Goal: Task Accomplishment & Management: Manage account settings

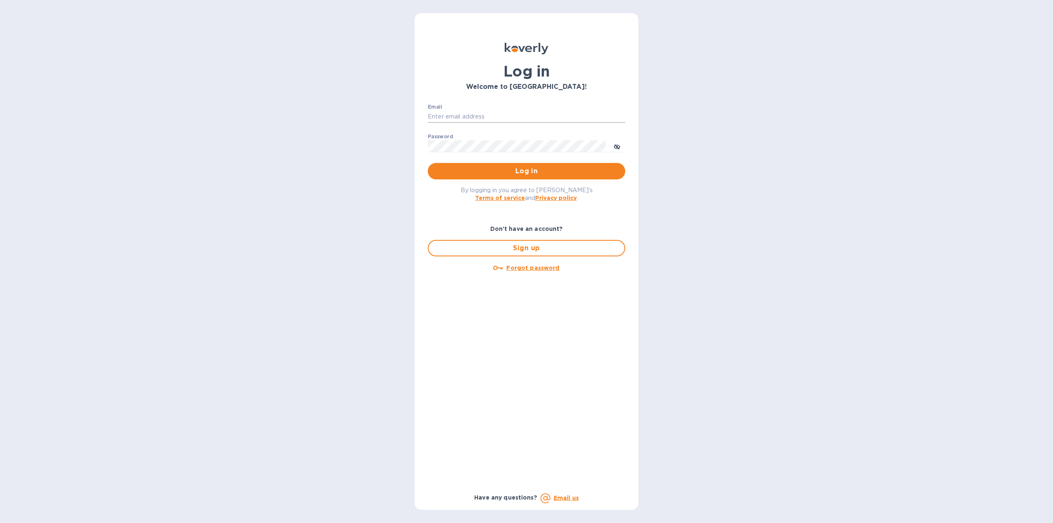
click at [486, 114] on input "Email" at bounding box center [526, 117] width 197 height 12
type input "ryan@rms-acoustics.com"
click at [428, 163] on button "Log in" at bounding box center [526, 171] width 197 height 16
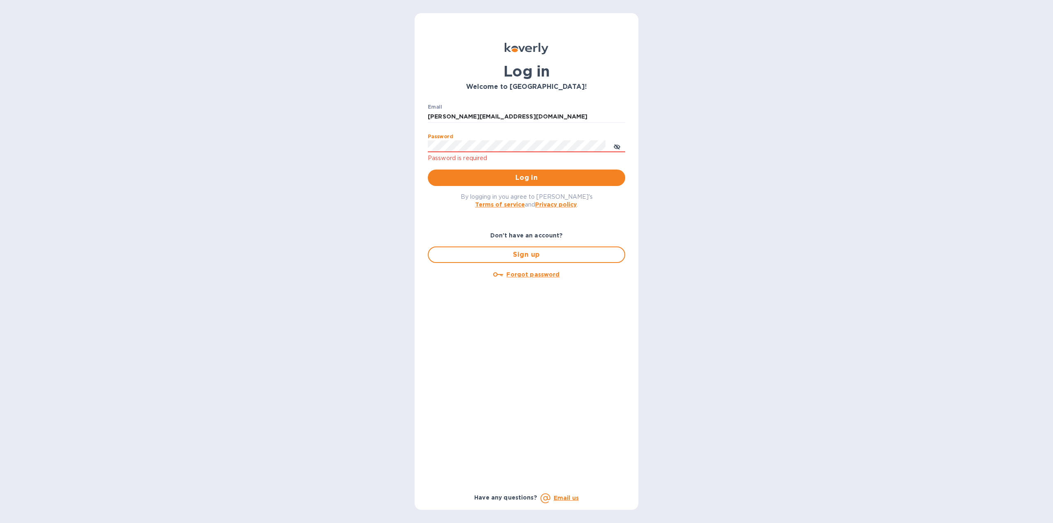
click at [428, 169] on button "Log in" at bounding box center [526, 177] width 197 height 16
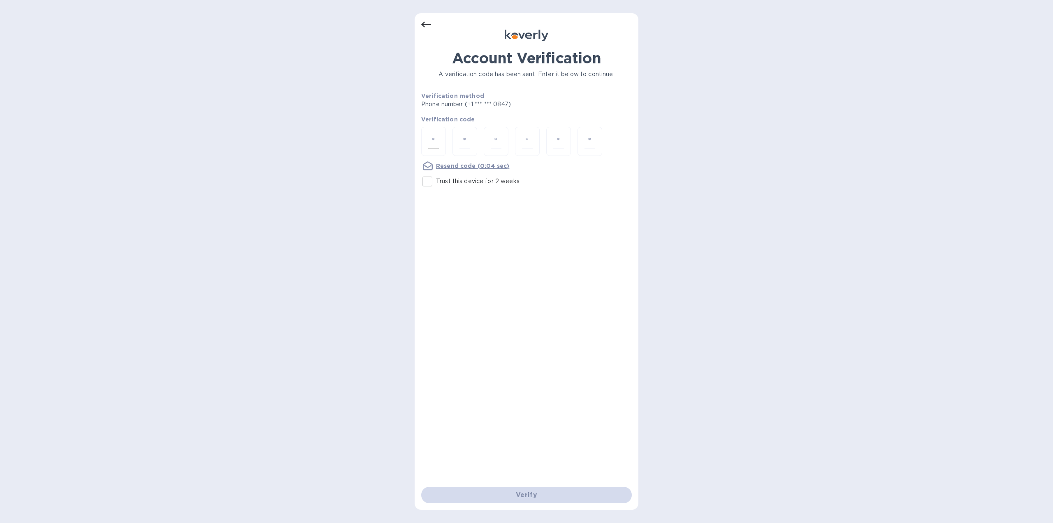
click at [437, 137] on input "number" at bounding box center [433, 141] width 11 height 15
type input "5"
type input "6"
type input "1"
type input "4"
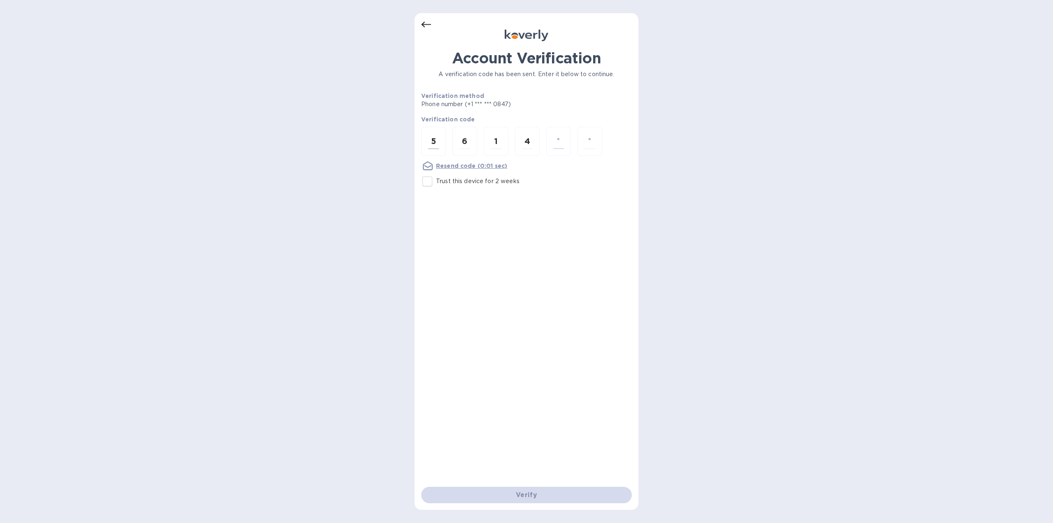
type input "7"
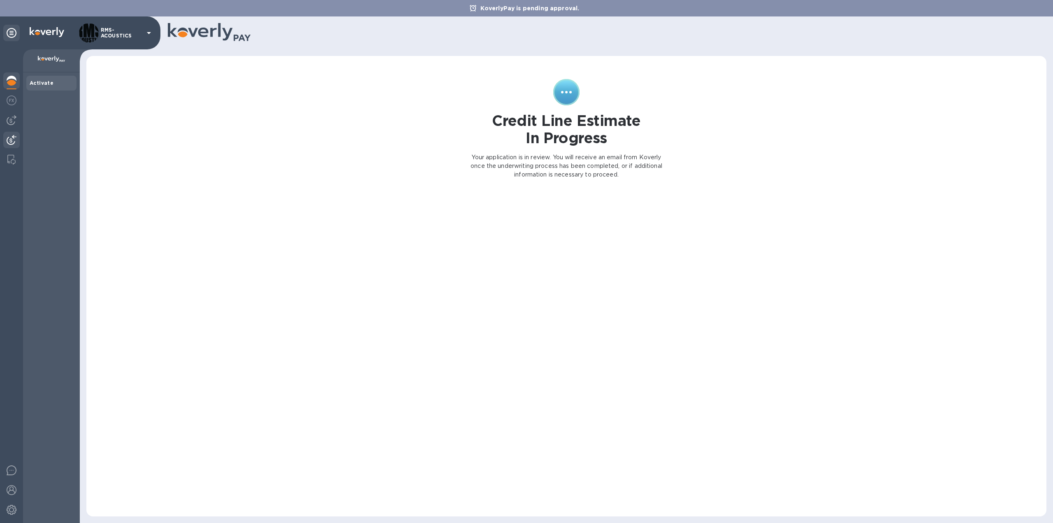
click at [16, 138] on img at bounding box center [12, 140] width 10 height 10
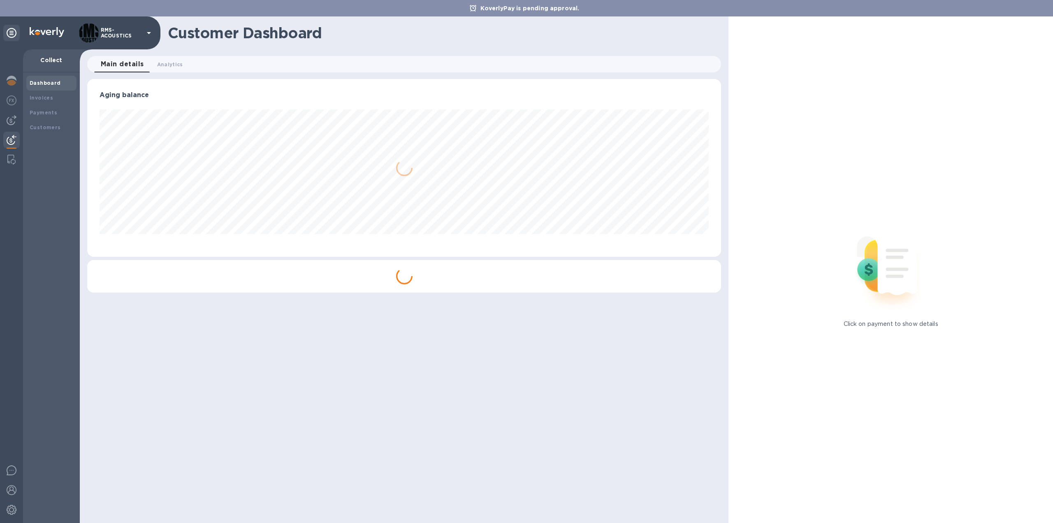
scroll to position [178, 634]
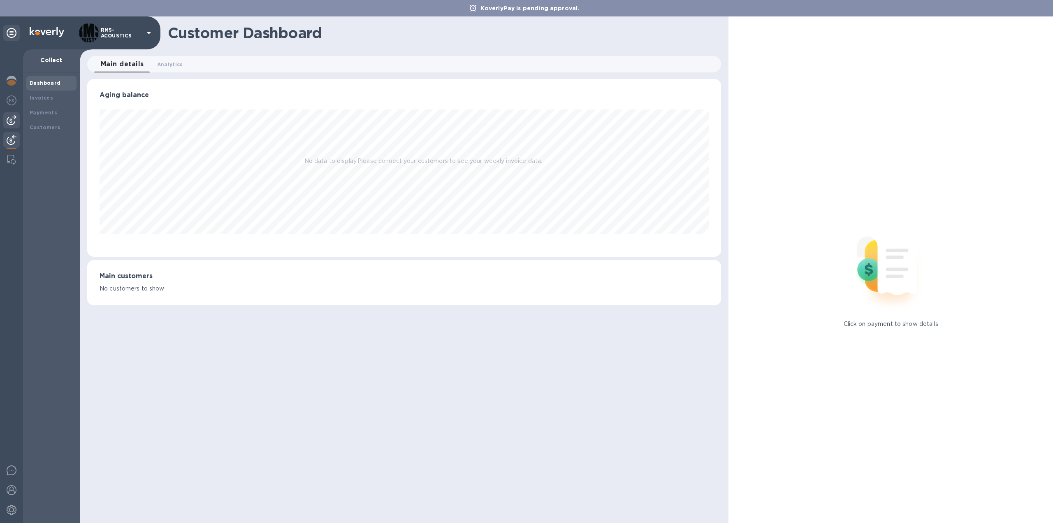
click at [9, 121] on img at bounding box center [12, 120] width 10 height 10
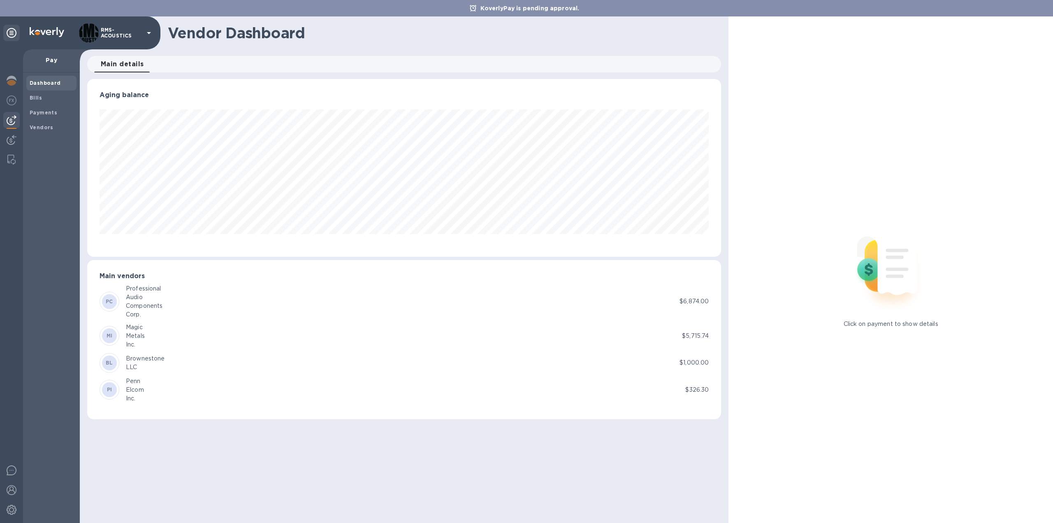
scroll to position [178, 634]
click at [40, 99] on b "Bills" at bounding box center [36, 98] width 12 height 6
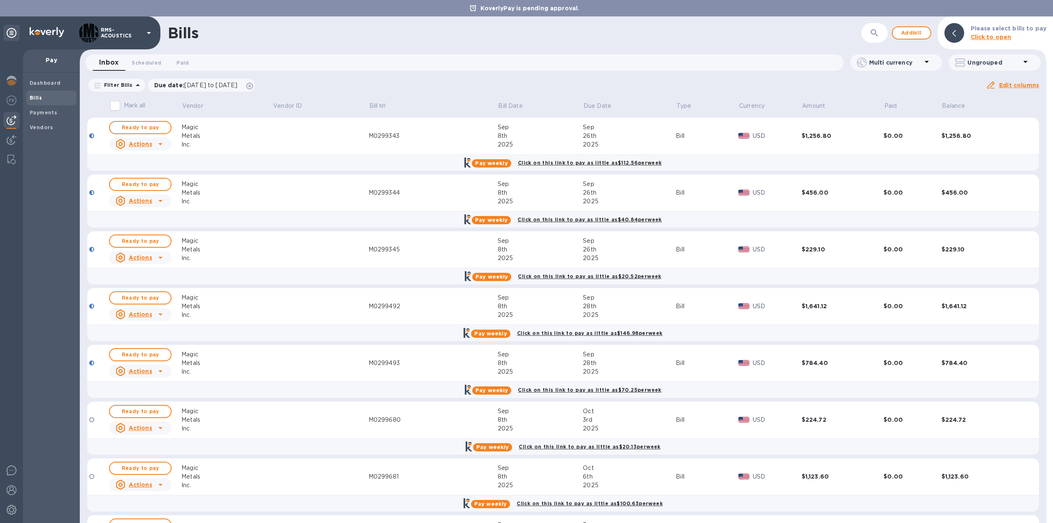
click at [145, 202] on u "Actions" at bounding box center [140, 200] width 23 height 7
click at [229, 195] on div at bounding box center [526, 261] width 1053 height 523
click at [144, 182] on span "Ready to pay" at bounding box center [140, 184] width 48 height 10
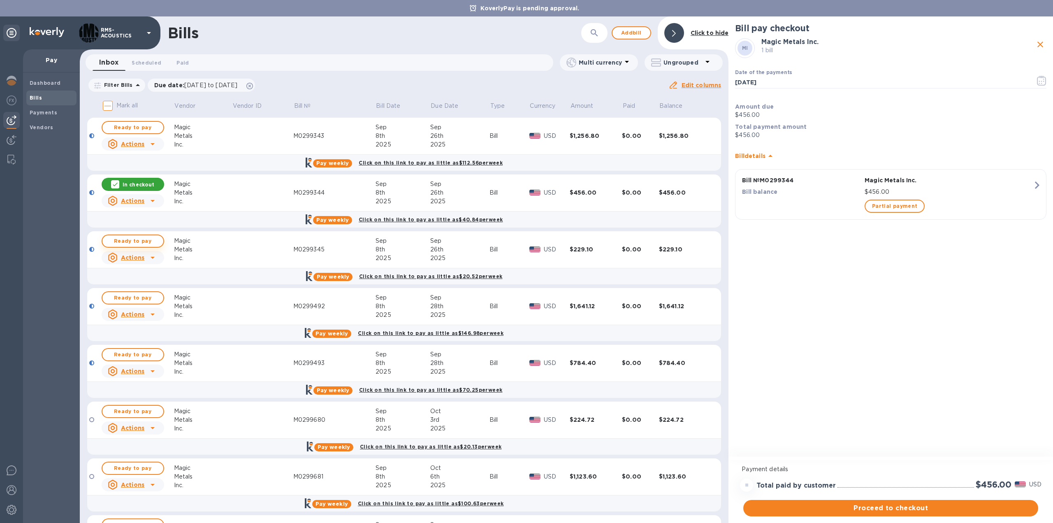
click at [133, 239] on span "Ready to pay" at bounding box center [133, 241] width 48 height 10
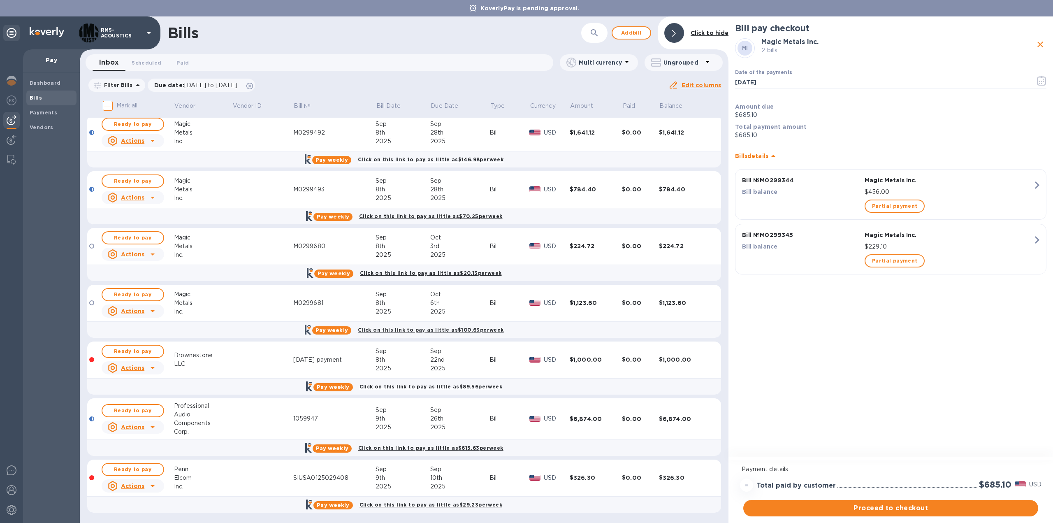
scroll to position [174, 0]
click at [148, 467] on span "Ready to pay" at bounding box center [133, 469] width 48 height 10
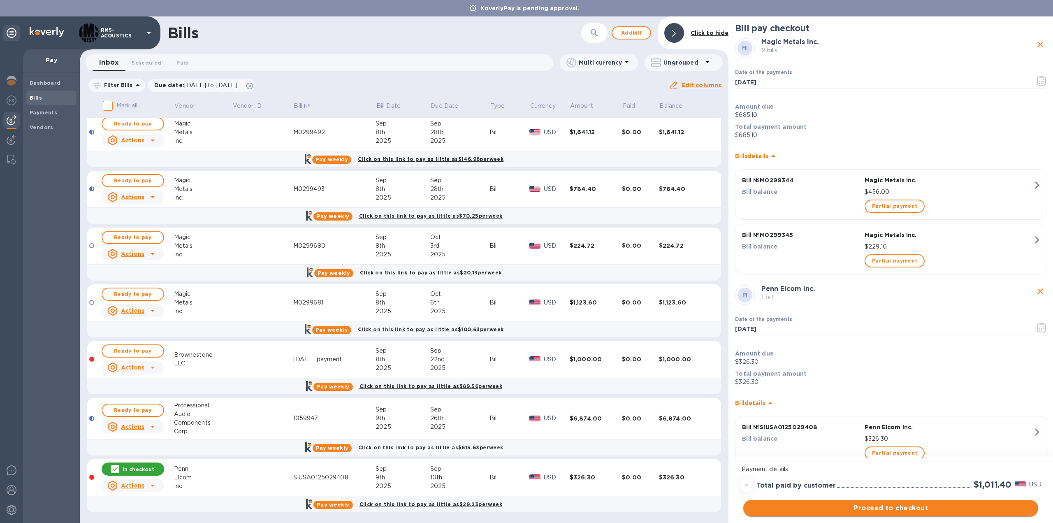
click at [914, 510] on span "Proceed to checkout" at bounding box center [891, 508] width 282 height 10
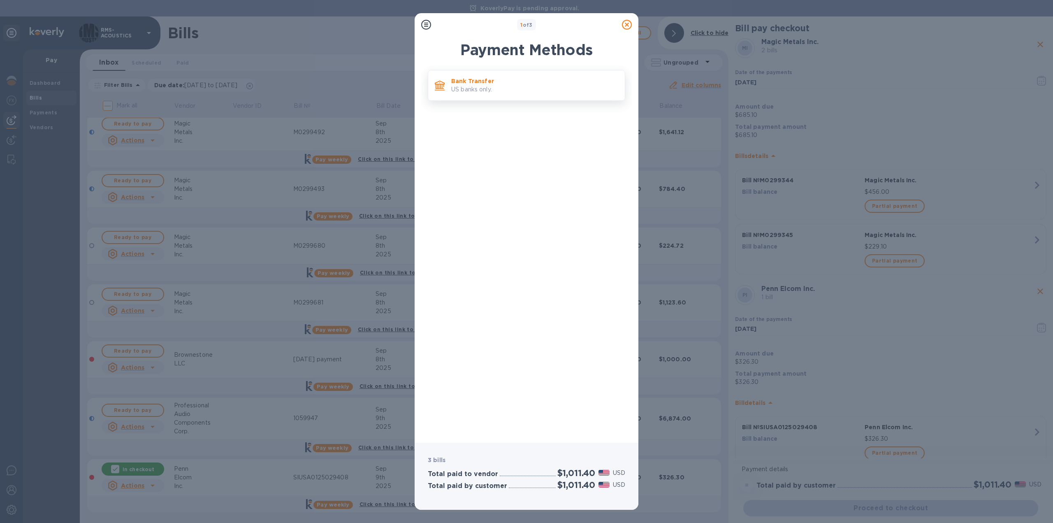
click at [501, 81] on p "Bank Transfer" at bounding box center [534, 81] width 167 height 8
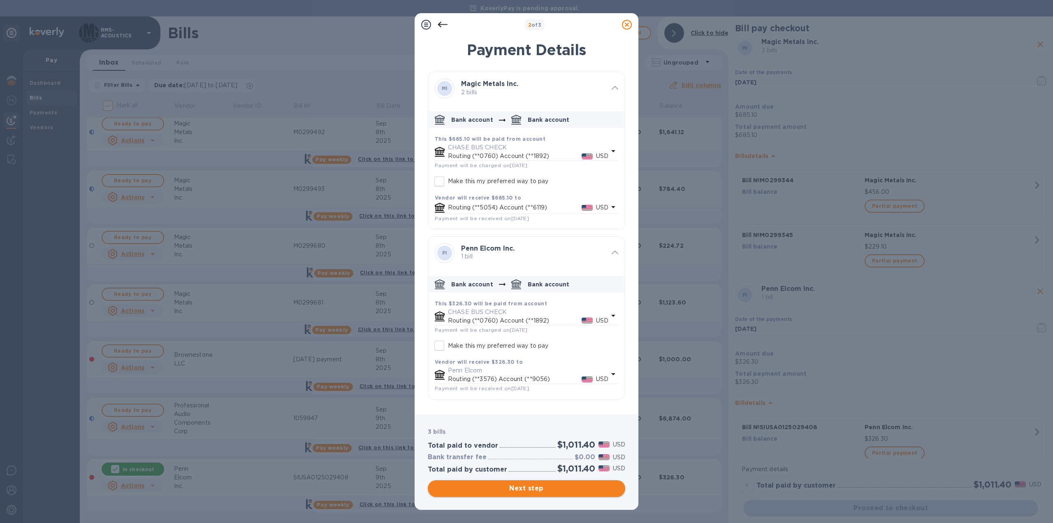
click at [537, 489] on span "Next step" at bounding box center [526, 488] width 184 height 10
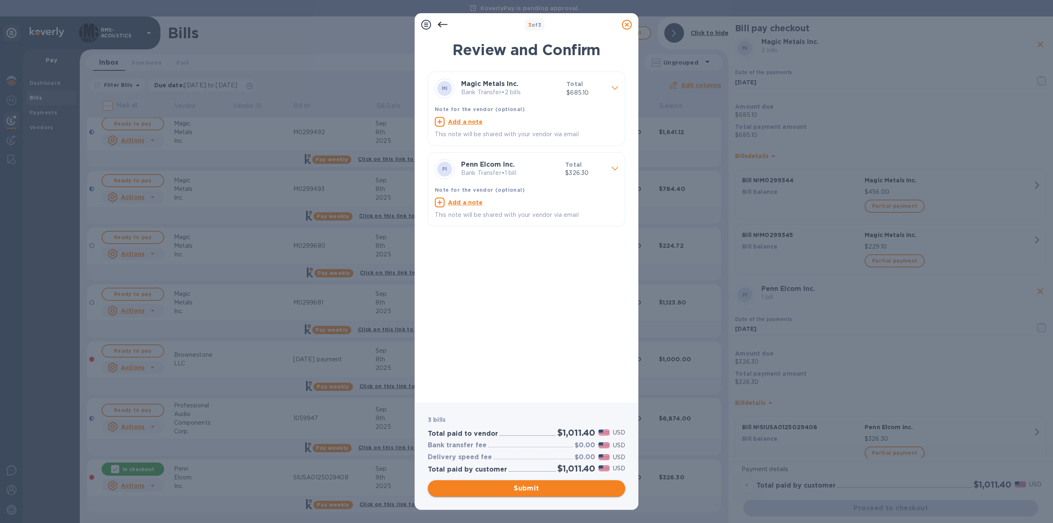
click at [535, 490] on span "Submit" at bounding box center [526, 488] width 184 height 10
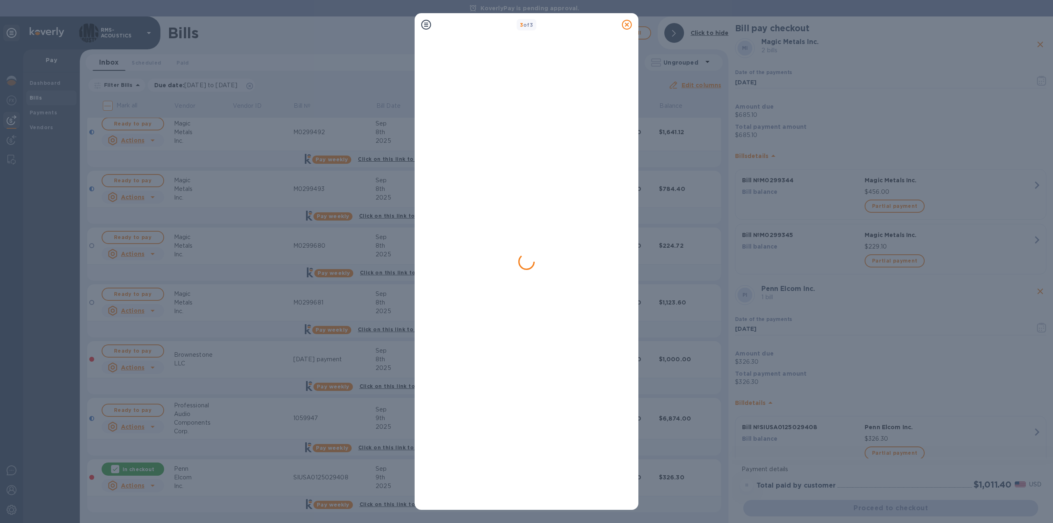
scroll to position [0, 0]
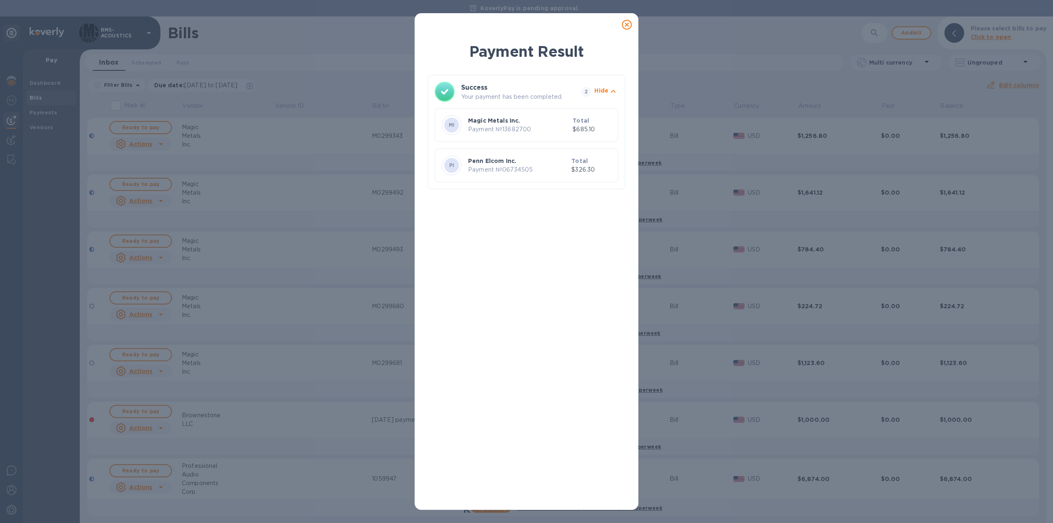
click at [630, 23] on icon at bounding box center [627, 25] width 10 height 10
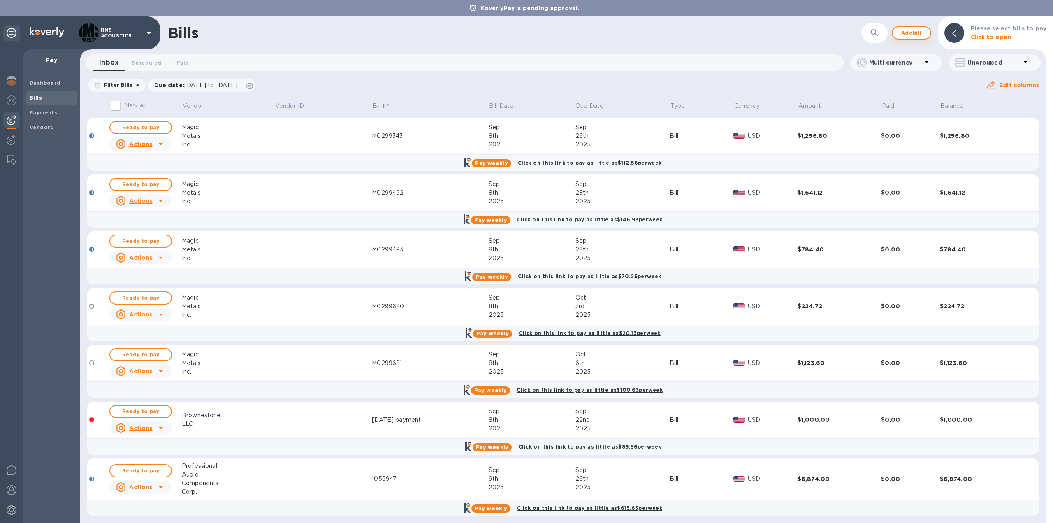
click at [915, 33] on span "Add bill" at bounding box center [911, 33] width 25 height 10
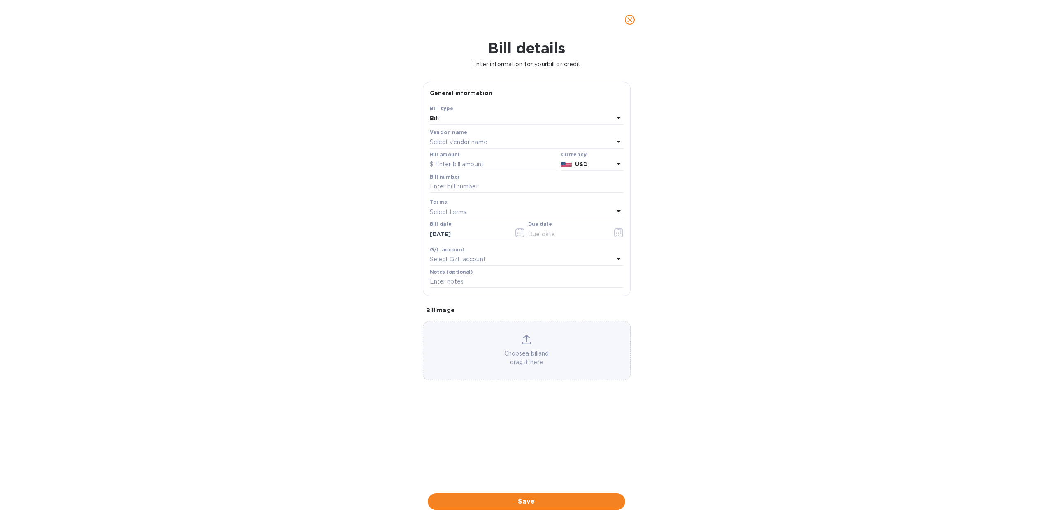
click at [466, 139] on p "Select vendor name" at bounding box center [459, 142] width 58 height 9
click at [484, 237] on p "B and C Speakers [PERSON_NAME]" at bounding box center [523, 234] width 174 height 9
click at [474, 163] on input "text" at bounding box center [494, 164] width 128 height 12
click at [459, 209] on p "Select terms" at bounding box center [448, 212] width 37 height 9
drag, startPoint x: 459, startPoint y: 209, endPoint x: 464, endPoint y: 204, distance: 7.0
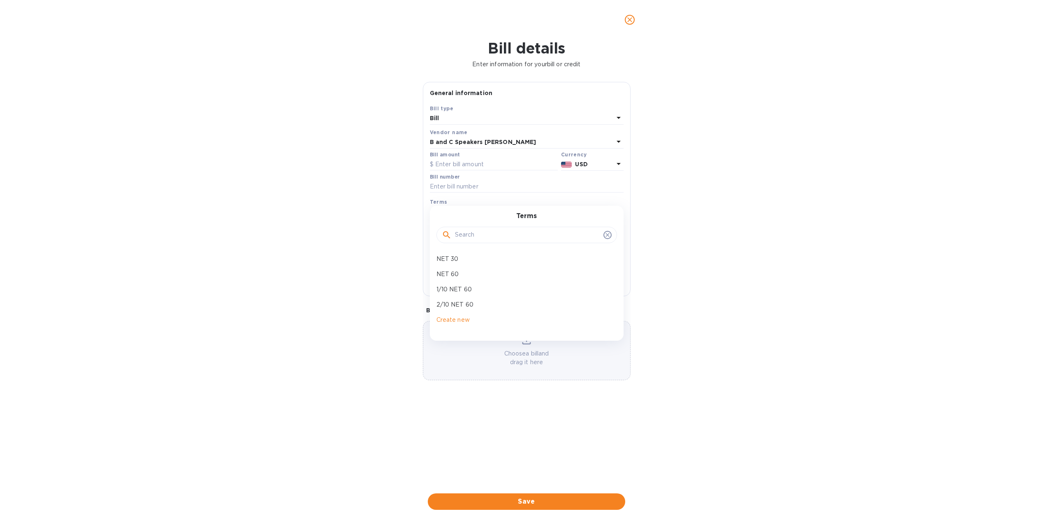
click at [459, 209] on div "Terms NET 30 NET 60 1/10 NET 60 2/10 NET 60 Create new" at bounding box center [527, 273] width 194 height 134
click at [474, 188] on input "text" at bounding box center [527, 187] width 194 height 12
type input "SI251425"
click at [562, 235] on input "text" at bounding box center [567, 234] width 78 height 12
click at [620, 230] on icon "button" at bounding box center [618, 232] width 9 height 10
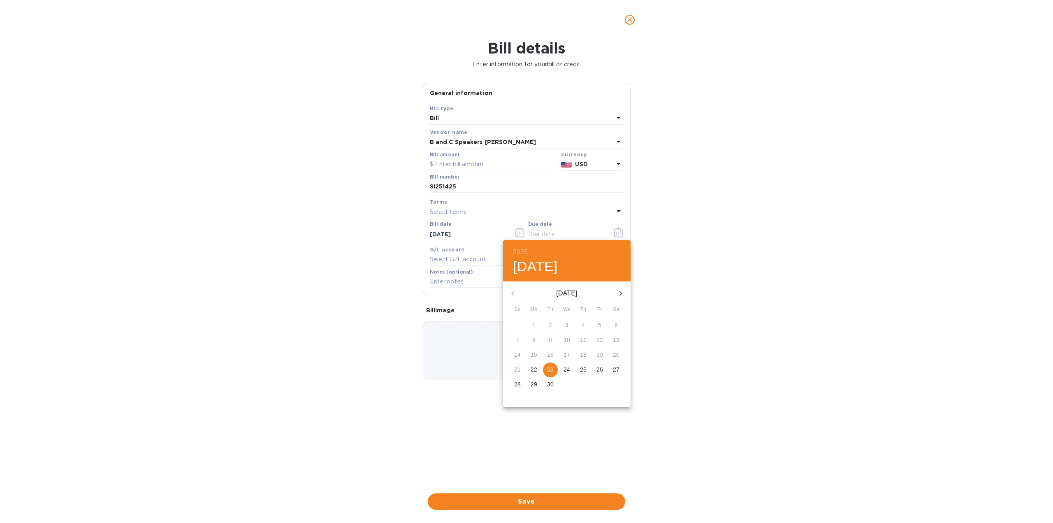
click at [623, 293] on icon "button" at bounding box center [621, 293] width 10 height 10
click at [582, 366] on p "23" at bounding box center [583, 369] width 7 height 8
type input "[DATE]"
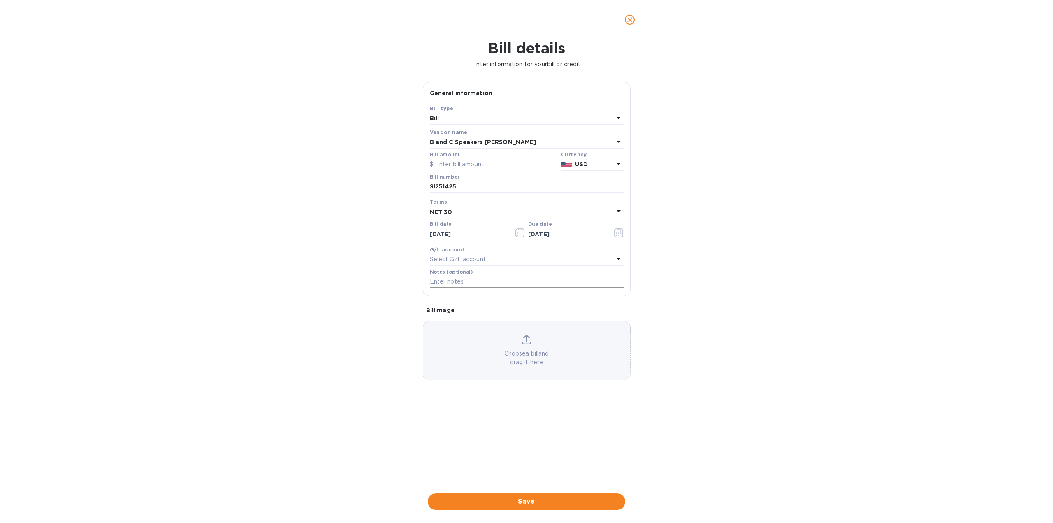
click at [463, 281] on input "text" at bounding box center [527, 282] width 194 height 12
type input "22 18TBW100 6 15TBW100"
click at [466, 163] on input "text" at bounding box center [494, 164] width 128 height 12
click at [454, 164] on input "text" at bounding box center [494, 164] width 128 height 12
type input "6,696.14"
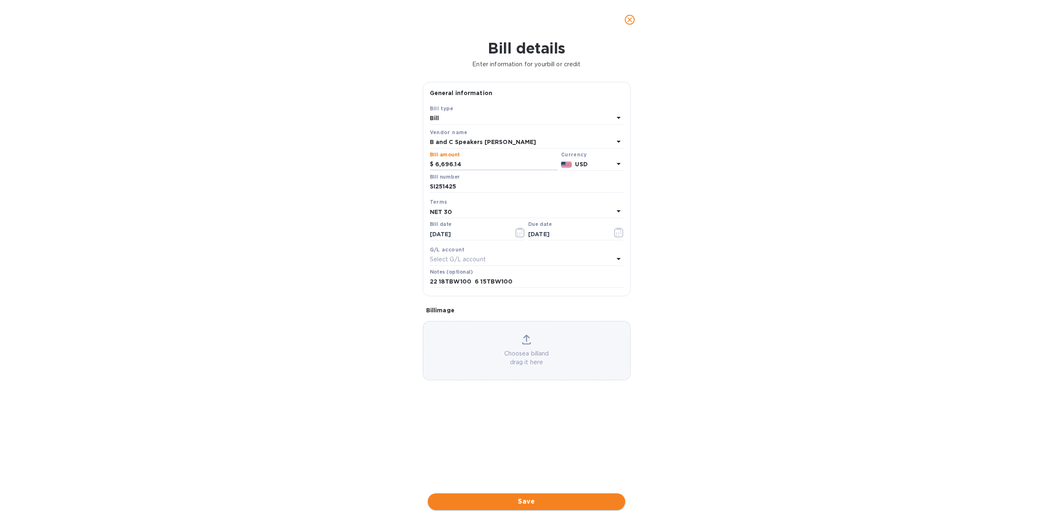
click at [513, 503] on span "Save" at bounding box center [526, 501] width 184 height 10
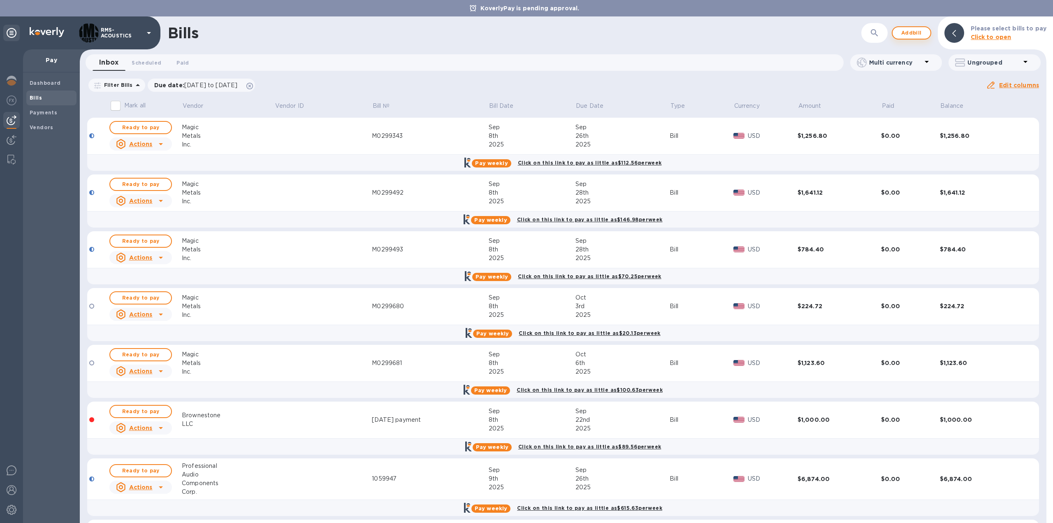
click at [923, 32] on span "Add bill" at bounding box center [911, 33] width 25 height 10
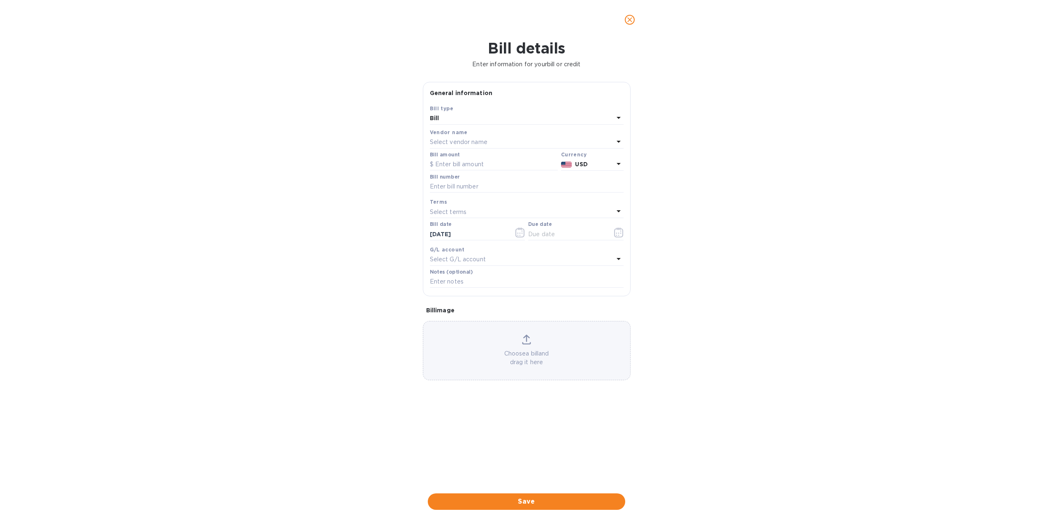
click at [487, 143] on p "Select vendor name" at bounding box center [459, 142] width 58 height 9
click at [482, 233] on p "B and C Speakers [PERSON_NAME]" at bounding box center [523, 234] width 174 height 9
click at [472, 162] on input "text" at bounding box center [494, 164] width 128 height 12
click at [462, 187] on input "text" at bounding box center [527, 187] width 194 height 12
type input "SI251283"
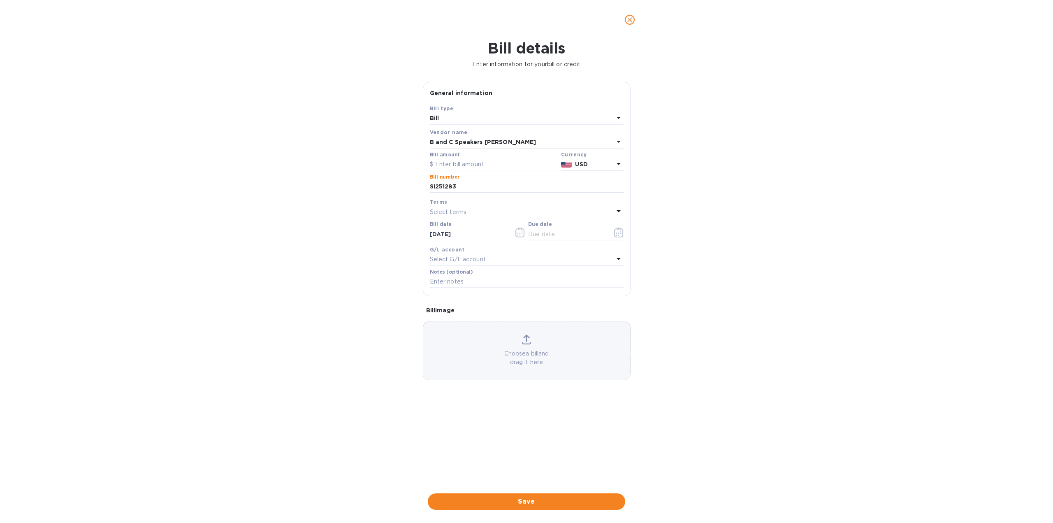
click at [620, 230] on icon "button" at bounding box center [618, 232] width 9 height 10
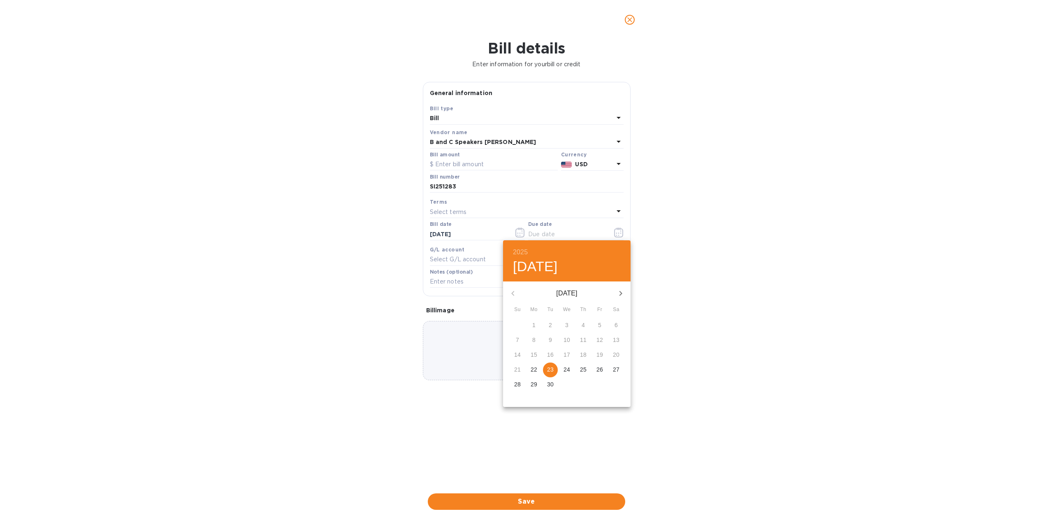
click at [602, 324] on div "5" at bounding box center [599, 325] width 16 height 15
click at [597, 325] on div "5" at bounding box center [599, 325] width 16 height 15
click at [537, 371] on span "22" at bounding box center [533, 369] width 15 height 8
type input "[DATE]"
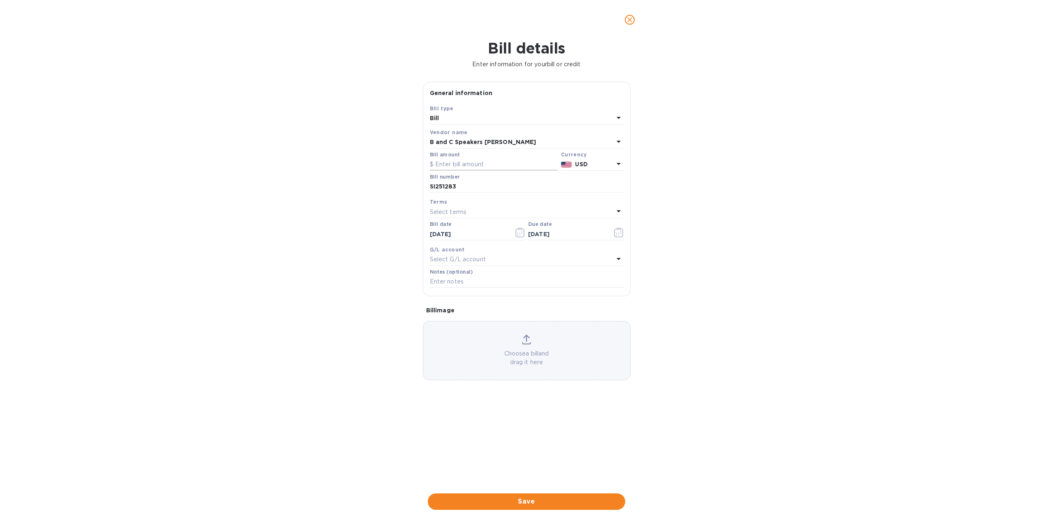
click at [471, 162] on input "text" at bounding box center [494, 164] width 128 height 12
type input "8"
click at [459, 162] on input "786.36" at bounding box center [496, 164] width 123 height 12
type input "786.36"
click at [459, 184] on input "SI251283" at bounding box center [527, 187] width 194 height 12
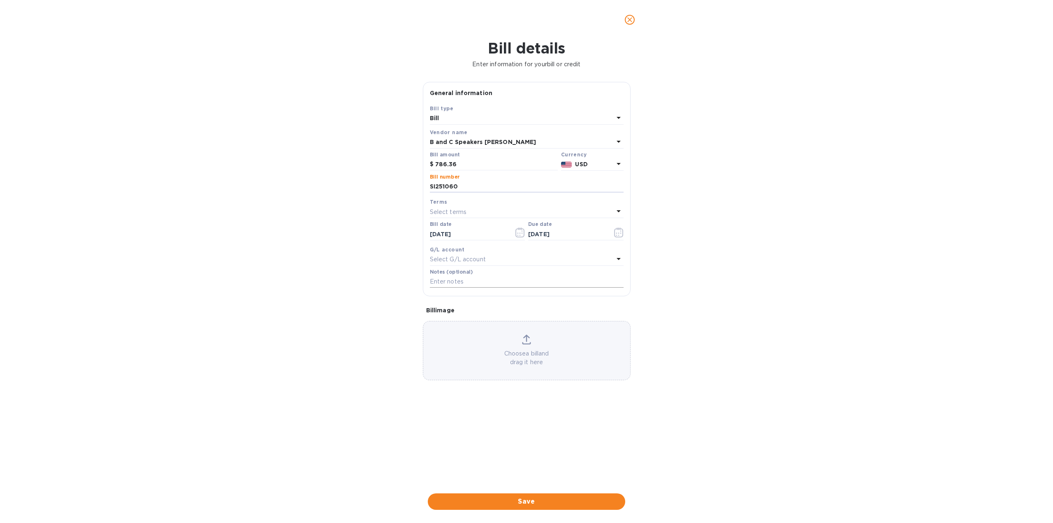
type input "SI251060"
click at [463, 280] on input "text" at bounding box center [527, 282] width 194 height 12
type input "100 test payment sent removed from this invoice"
click at [516, 500] on span "Save" at bounding box center [526, 501] width 184 height 10
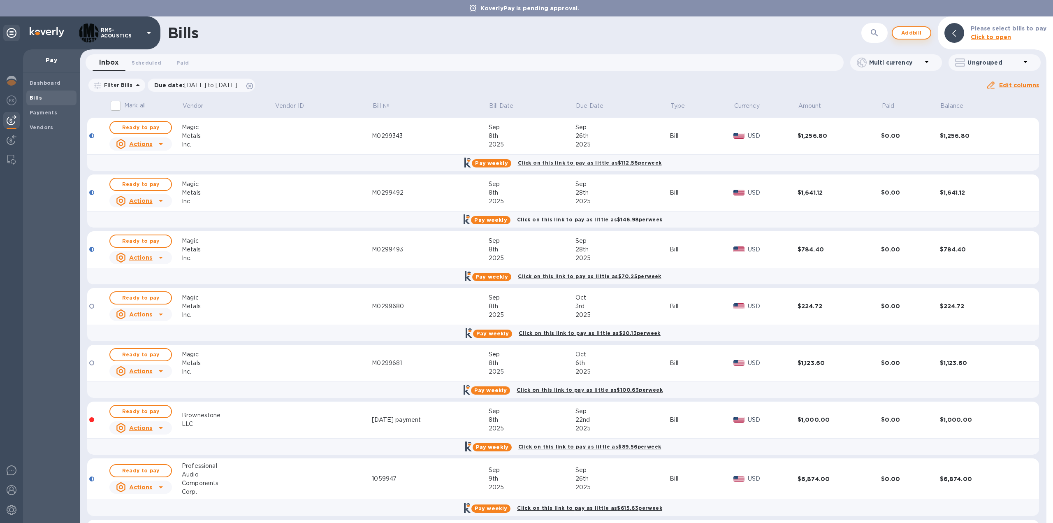
click at [922, 32] on span "Add bill" at bounding box center [911, 33] width 25 height 10
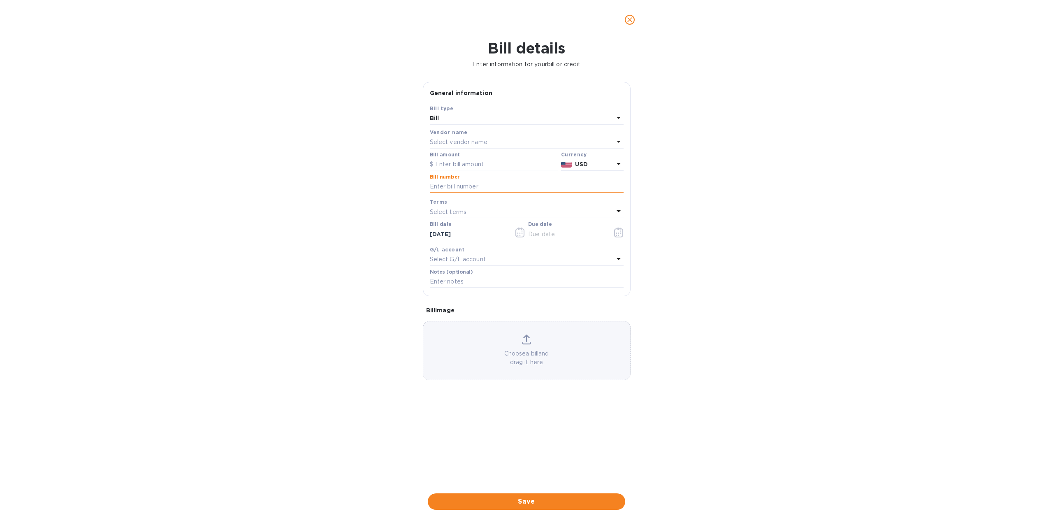
click at [485, 186] on input "text" at bounding box center [527, 187] width 194 height 12
click at [461, 188] on input "text" at bounding box center [527, 187] width 194 height 12
type input "si250891"
click at [628, 236] on button "button" at bounding box center [618, 232] width 19 height 20
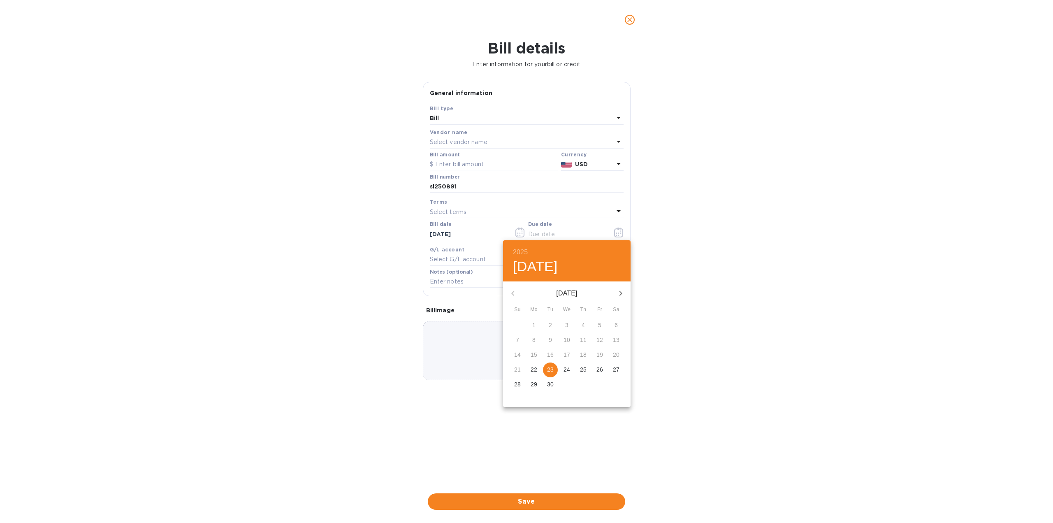
click at [536, 370] on p "22" at bounding box center [534, 369] width 7 height 8
type input "[DATE]"
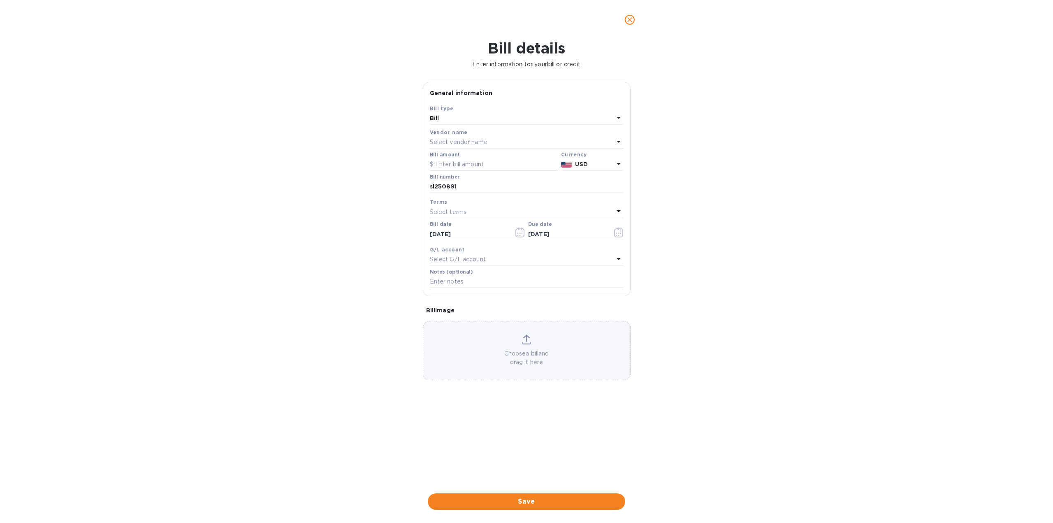
click at [494, 164] on input "text" at bounding box center [494, 164] width 128 height 12
click at [447, 163] on input "text" at bounding box center [494, 164] width 128 height 12
type input "59.60"
click at [681, 320] on div "Bill details Enter information for your bill or credit General information Save…" at bounding box center [526, 280] width 1053 height 483
click at [529, 501] on span "Save" at bounding box center [526, 501] width 184 height 10
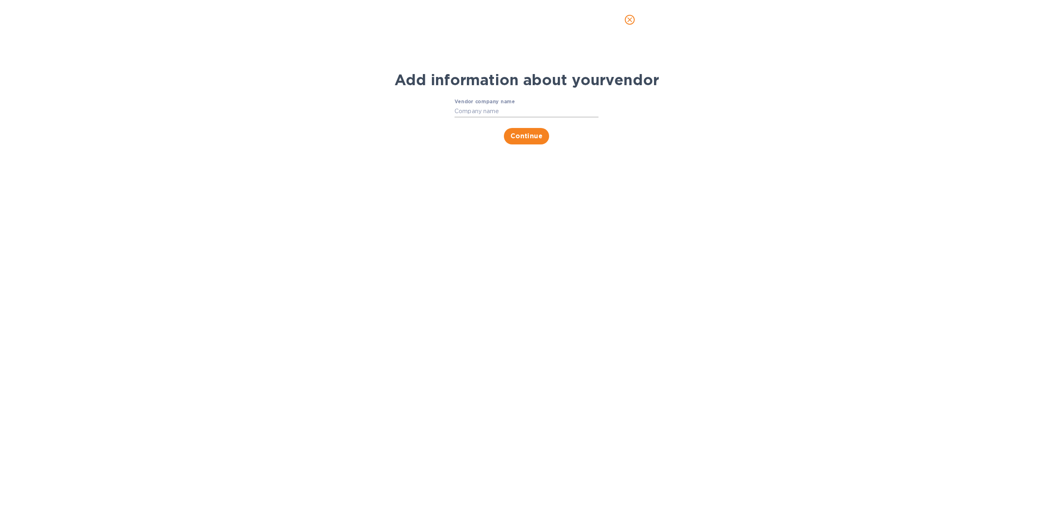
click at [521, 109] on input "Vendor company name" at bounding box center [526, 111] width 144 height 12
click at [517, 111] on input "Vendor company name" at bounding box center [526, 111] width 144 height 12
click at [657, 134] on div "Vendor company name ​ Continue" at bounding box center [527, 122] width 428 height 56
click at [534, 138] on span "Continue" at bounding box center [526, 136] width 32 height 10
click at [466, 109] on input "Vendor company name" at bounding box center [526, 111] width 144 height 12
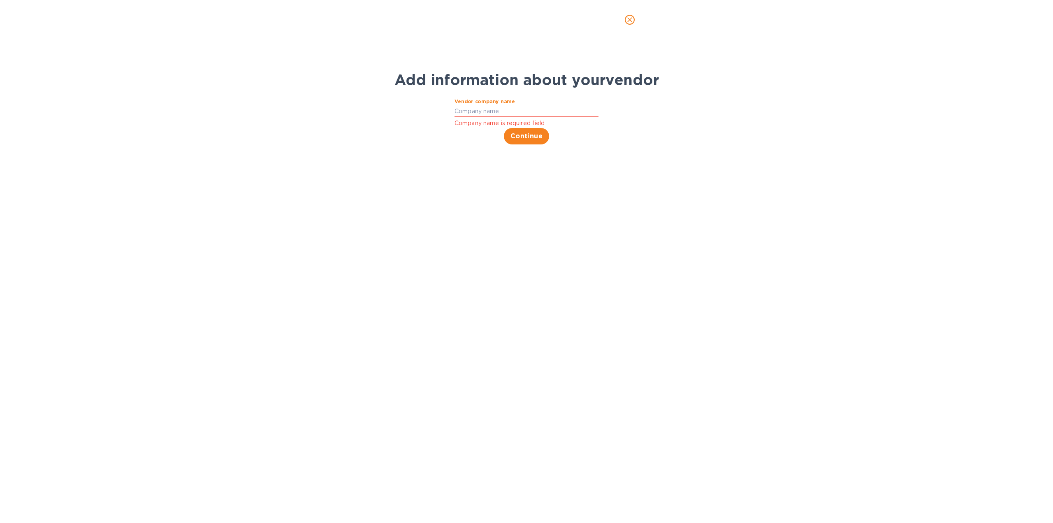
drag, startPoint x: 514, startPoint y: 53, endPoint x: 524, endPoint y: 49, distance: 10.5
click at [632, 20] on icon "close" at bounding box center [630, 20] width 8 height 8
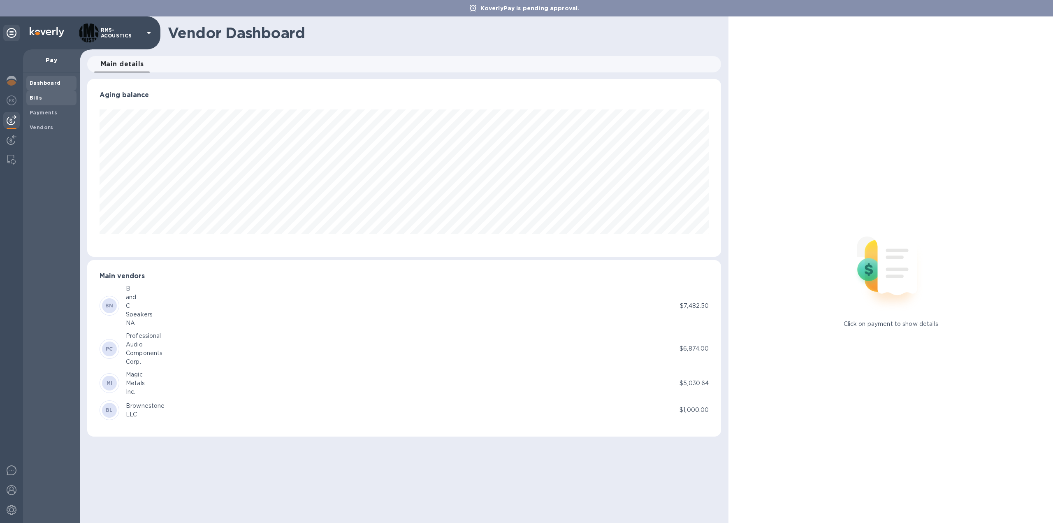
click at [41, 100] on span "Bills" at bounding box center [52, 98] width 44 height 8
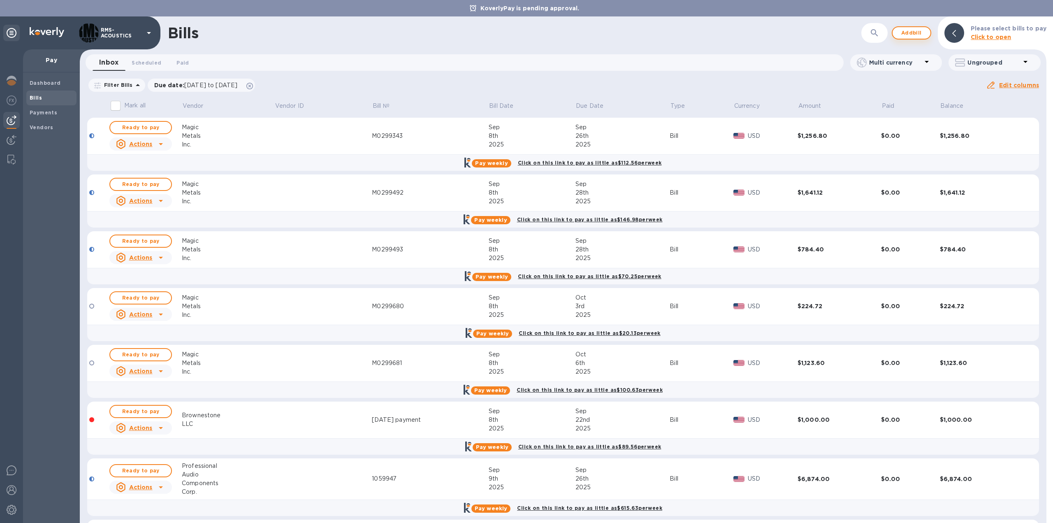
click at [913, 32] on span "Add bill" at bounding box center [911, 33] width 25 height 10
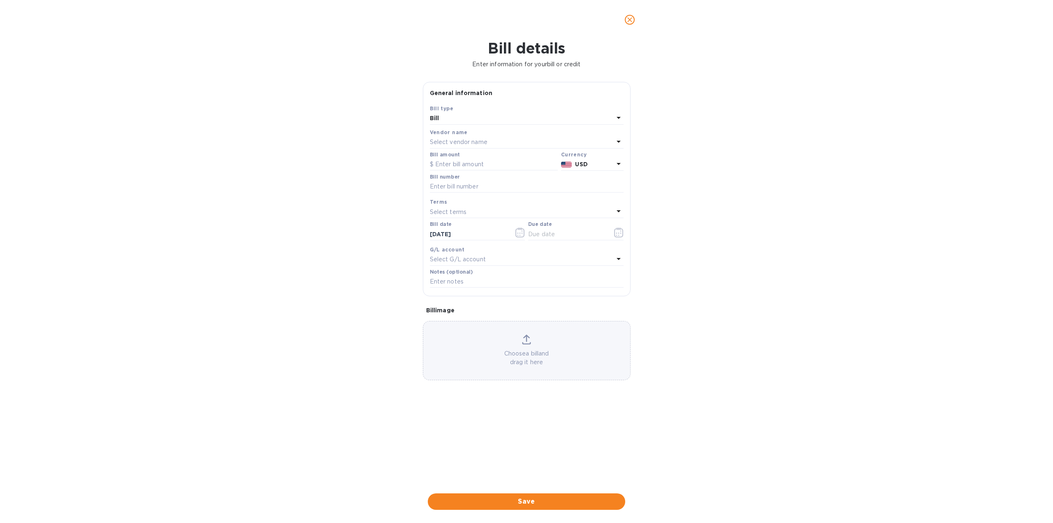
click at [463, 140] on p "Select vendor name" at bounding box center [459, 142] width 58 height 9
click at [471, 238] on p "B and C Speakers [PERSON_NAME]" at bounding box center [523, 234] width 174 height 9
click at [461, 165] on input "text" at bounding box center [494, 164] width 128 height 12
type input "59.60"
click at [466, 184] on input "text" at bounding box center [527, 187] width 194 height 12
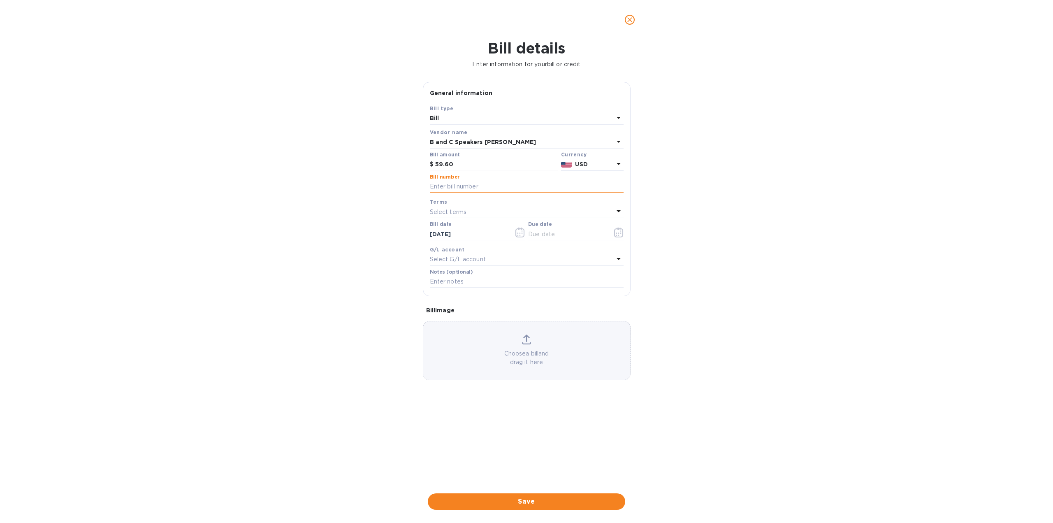
click at [449, 187] on input "text" at bounding box center [527, 187] width 194 height 12
type input "SI250891"
click at [301, 242] on div "Bill details Enter information for your bill or credit General information Save…" at bounding box center [526, 280] width 1053 height 483
click at [621, 232] on icon "button" at bounding box center [618, 232] width 9 height 10
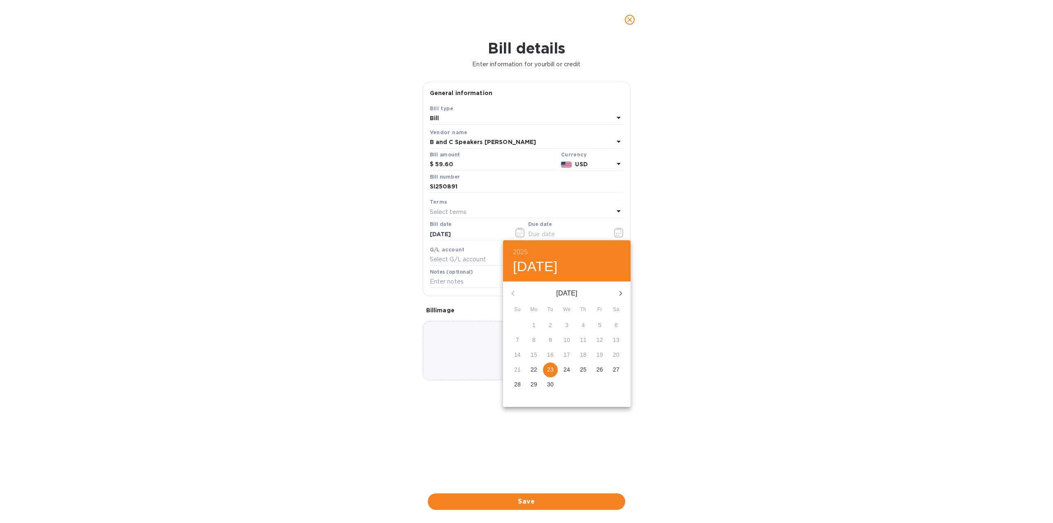
click at [532, 370] on p "22" at bounding box center [534, 369] width 7 height 8
type input "[DATE]"
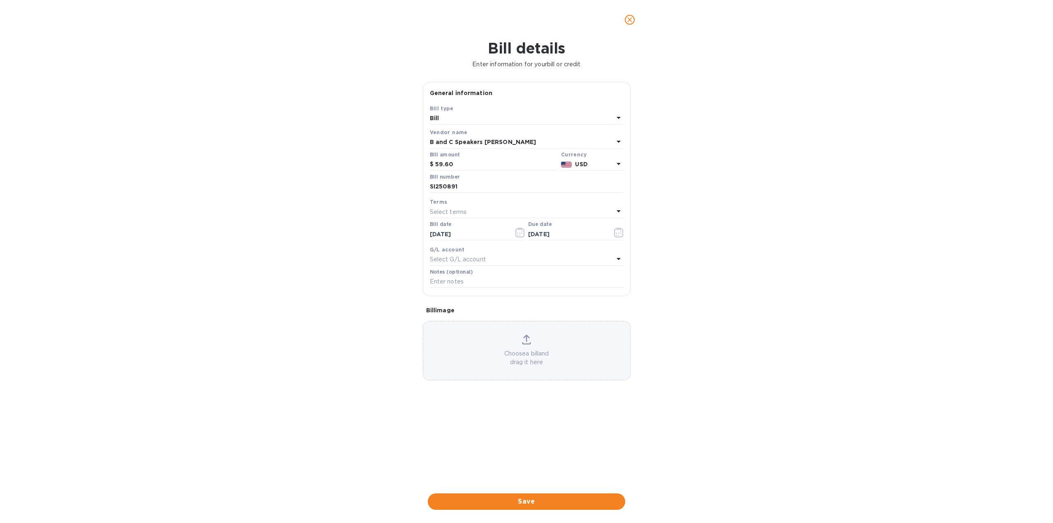
click at [300, 366] on div "Bill details Enter information for your bill or credit General information Save…" at bounding box center [526, 280] width 1053 height 483
click at [542, 499] on span "Save" at bounding box center [526, 501] width 184 height 10
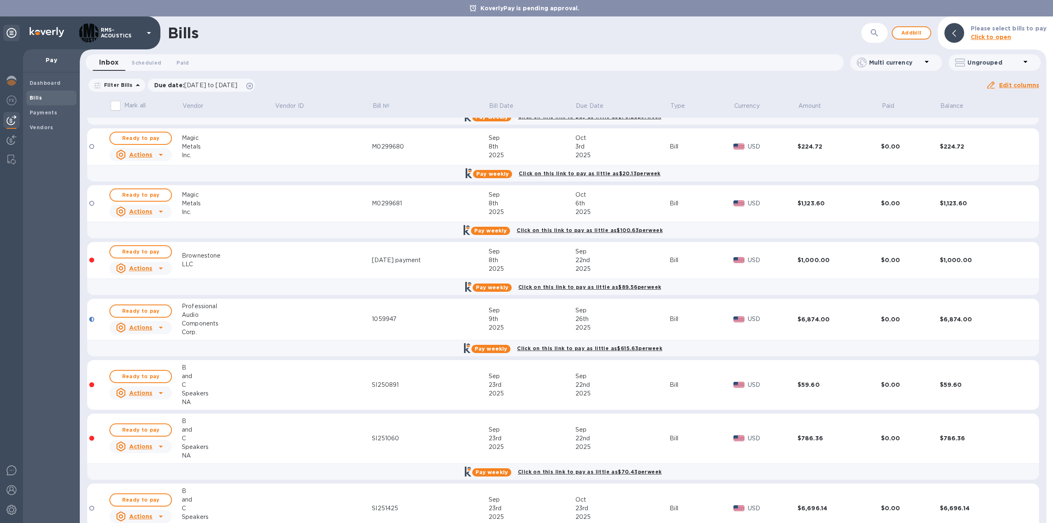
scroll to position [197, 0]
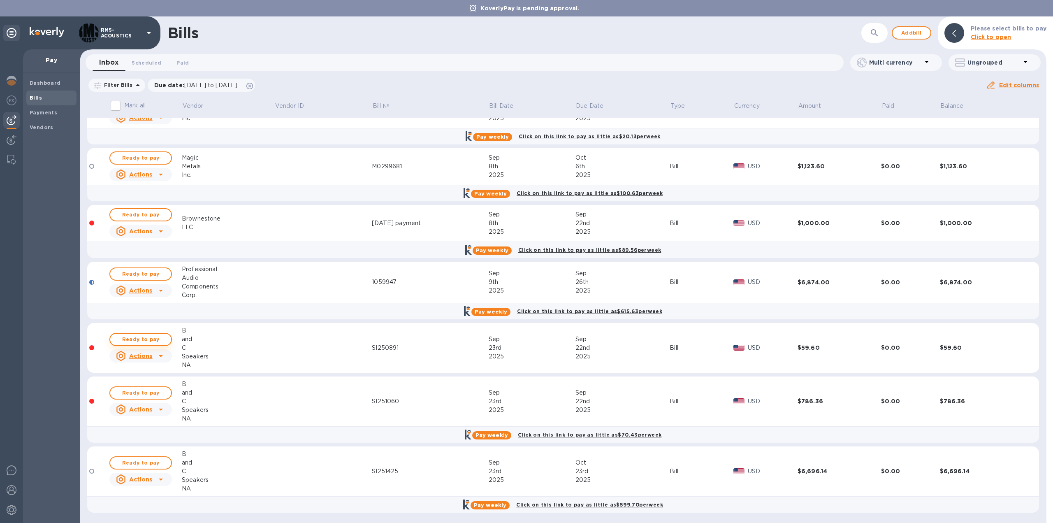
click at [142, 341] on span "Ready to pay" at bounding box center [141, 339] width 48 height 10
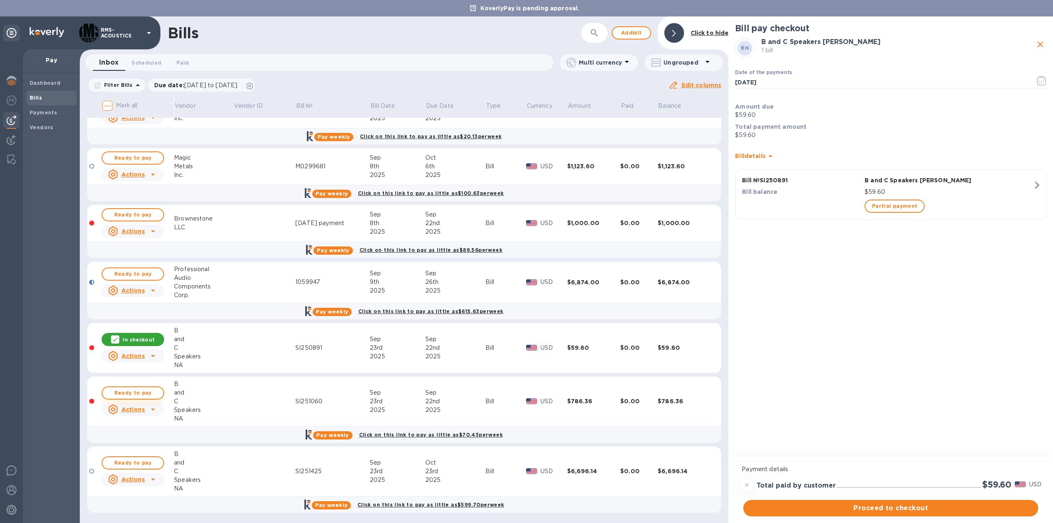
click at [132, 393] on span "Ready to pay" at bounding box center [133, 393] width 48 height 10
click at [917, 505] on span "Proceed to checkout" at bounding box center [891, 508] width 282 height 10
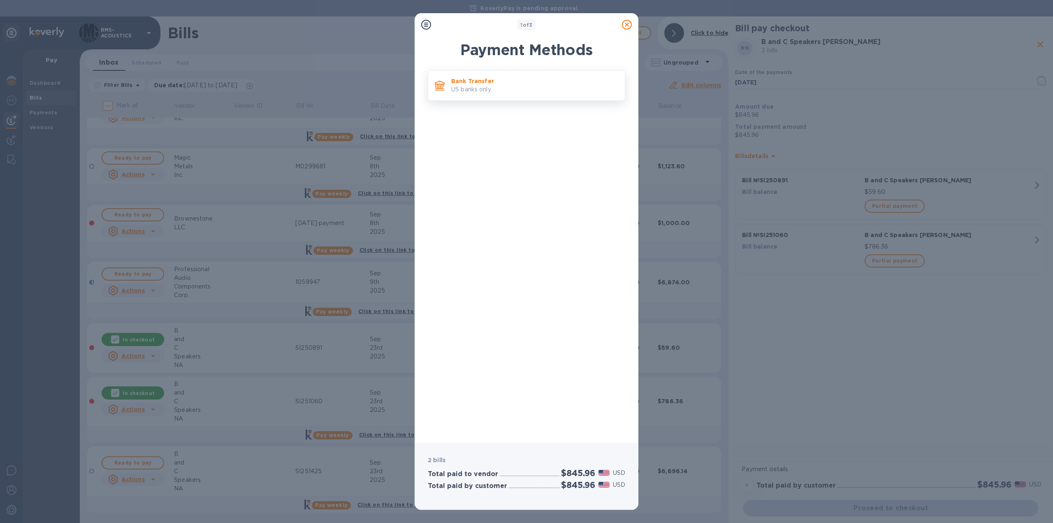
click at [473, 90] on p "US banks only." at bounding box center [534, 89] width 167 height 9
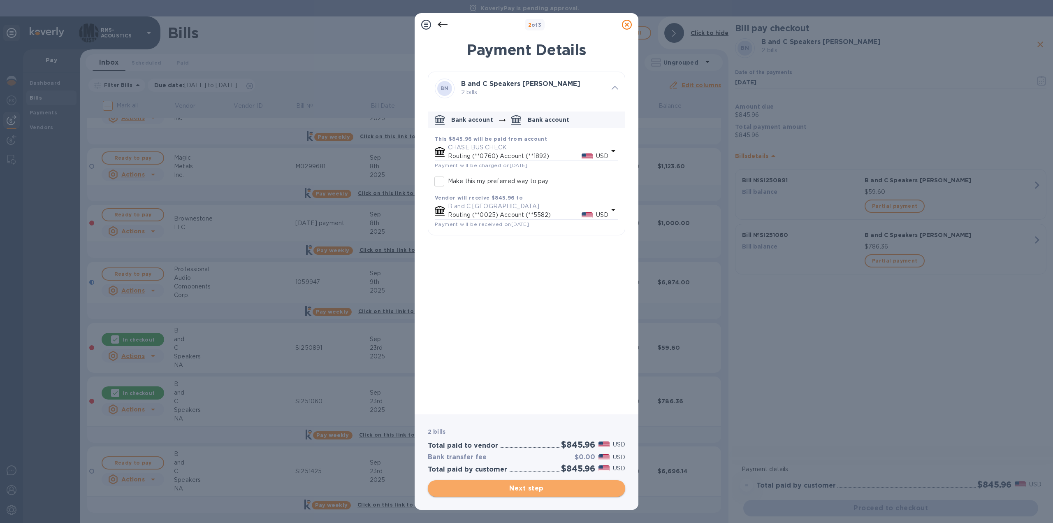
click at [571, 487] on span "Next step" at bounding box center [526, 488] width 184 height 10
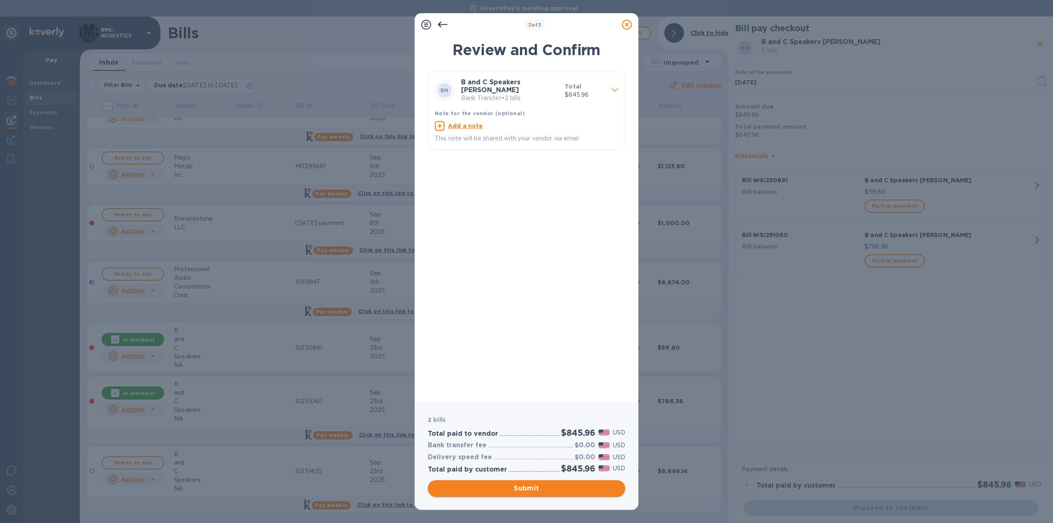
click at [538, 487] on span "Submit" at bounding box center [526, 488] width 184 height 10
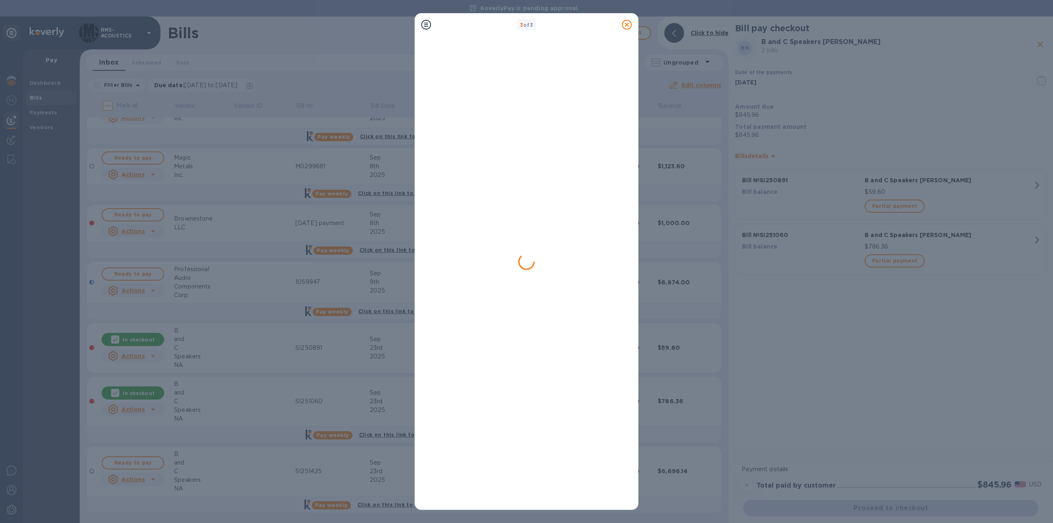
scroll to position [0, 0]
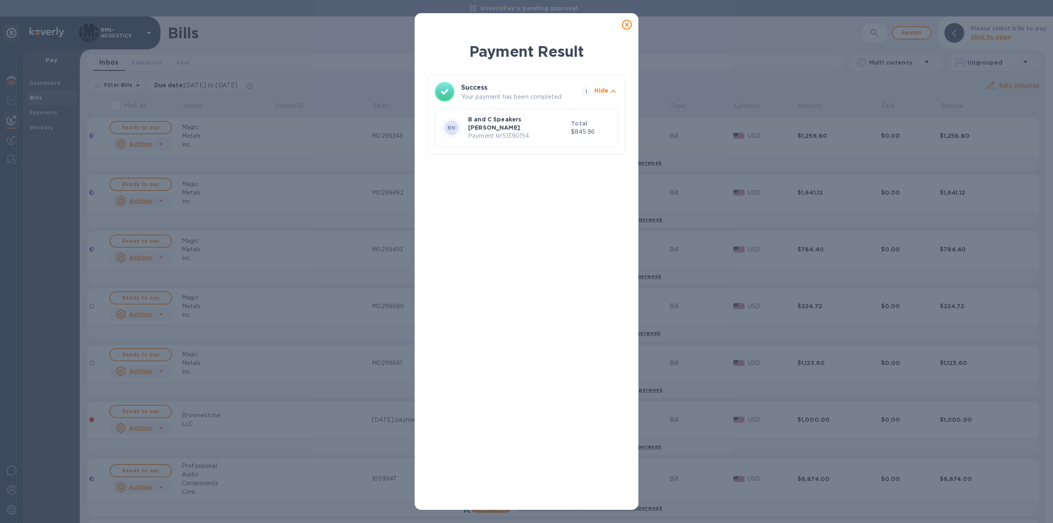
click at [628, 23] on icon at bounding box center [627, 25] width 10 height 10
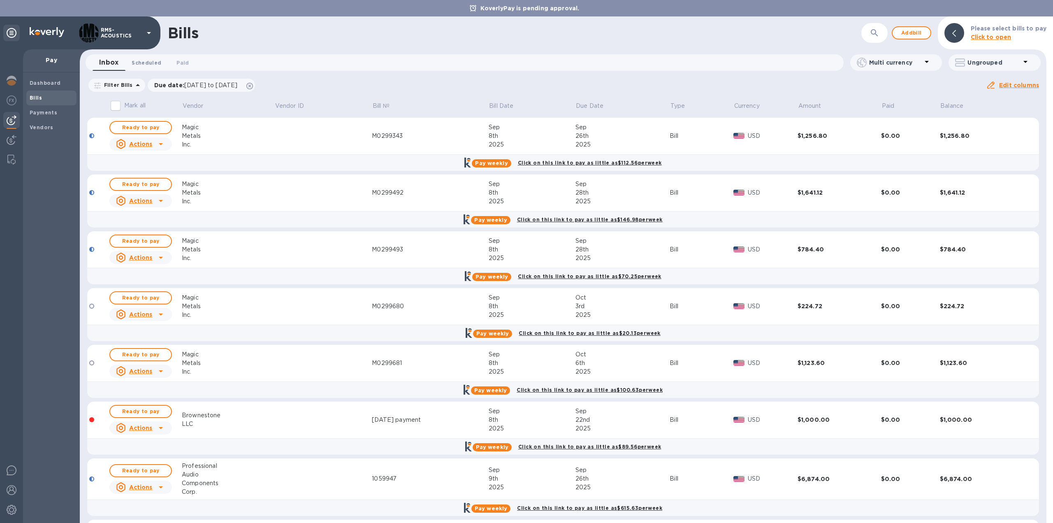
click at [145, 62] on span "Scheduled 0" at bounding box center [147, 62] width 30 height 9
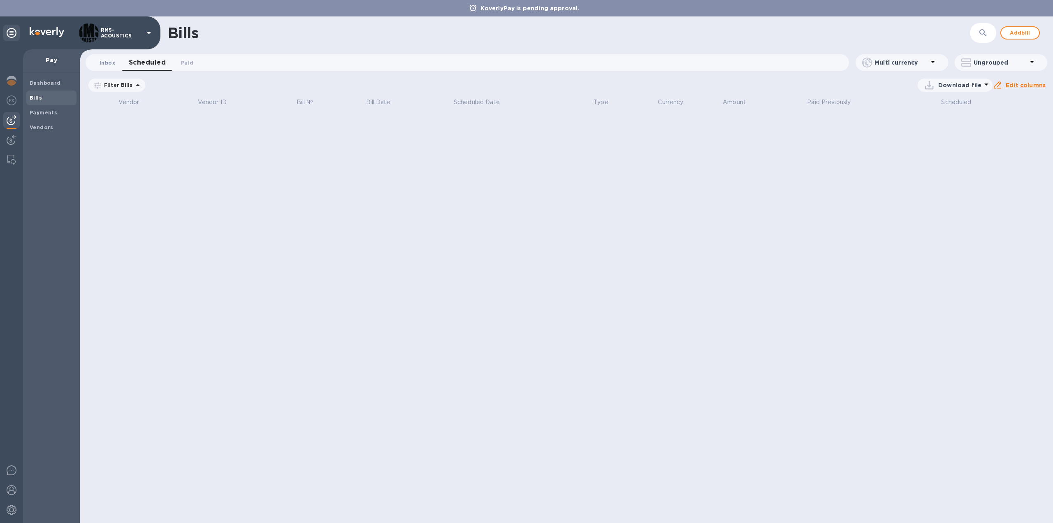
click at [103, 63] on span "Inbox 0" at bounding box center [108, 62] width 16 height 9
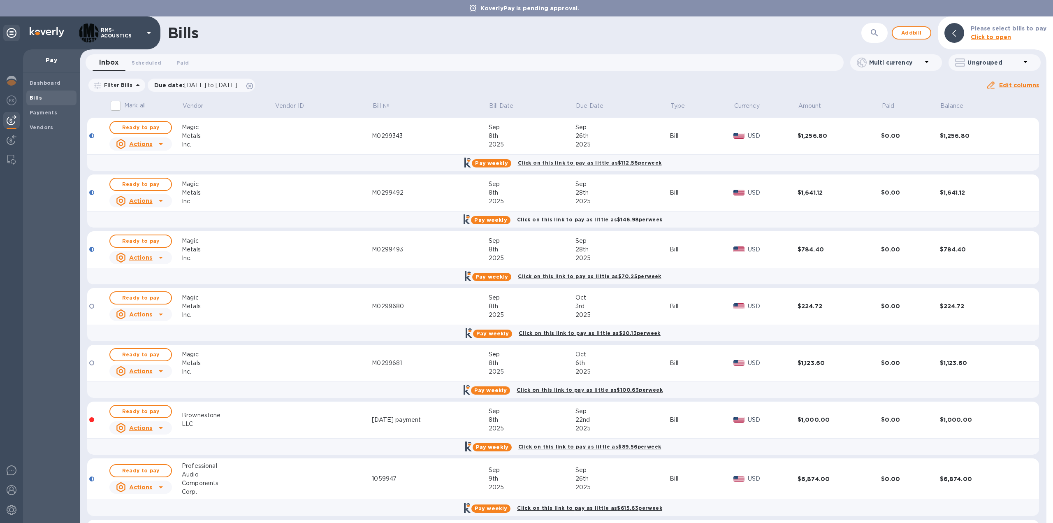
click at [1015, 62] on p "Ungrouped" at bounding box center [993, 62] width 53 height 8
click at [1024, 63] on div at bounding box center [526, 261] width 1053 height 523
click at [1024, 63] on icon at bounding box center [1025, 62] width 10 height 10
click at [955, 32] on div at bounding box center [526, 261] width 1053 height 523
click at [986, 39] on b "Click to open" at bounding box center [991, 37] width 41 height 7
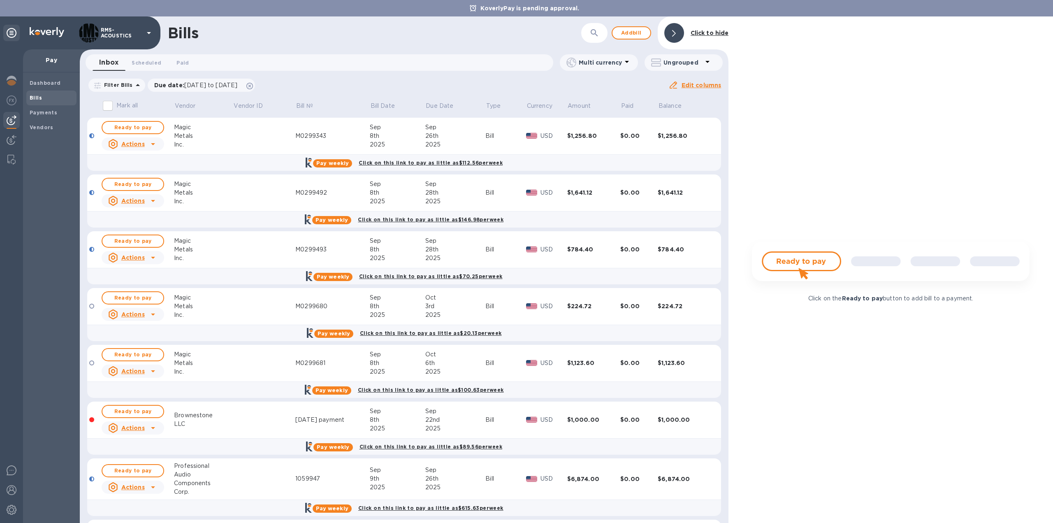
click at [674, 28] on div at bounding box center [674, 33] width 20 height 20
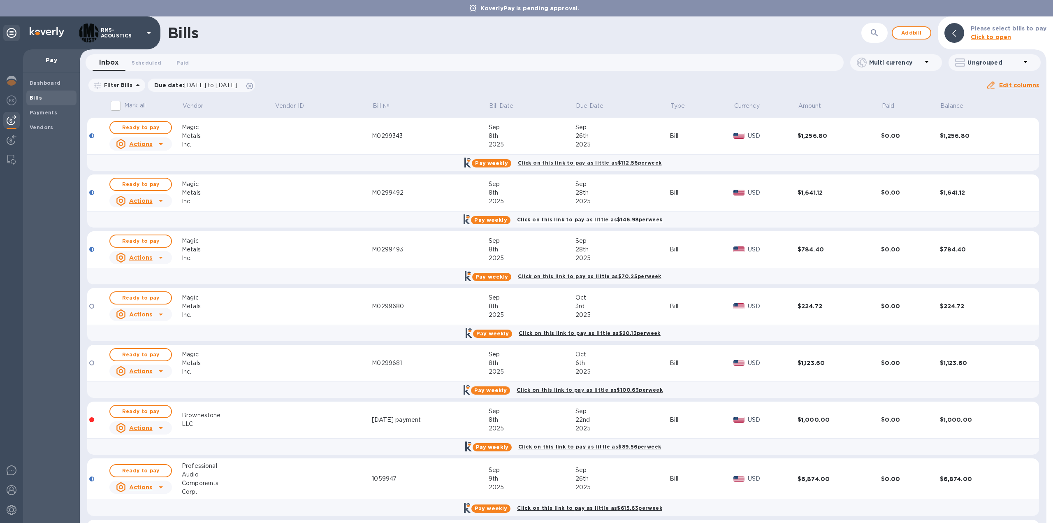
click at [993, 37] on b "Click to open" at bounding box center [991, 37] width 41 height 7
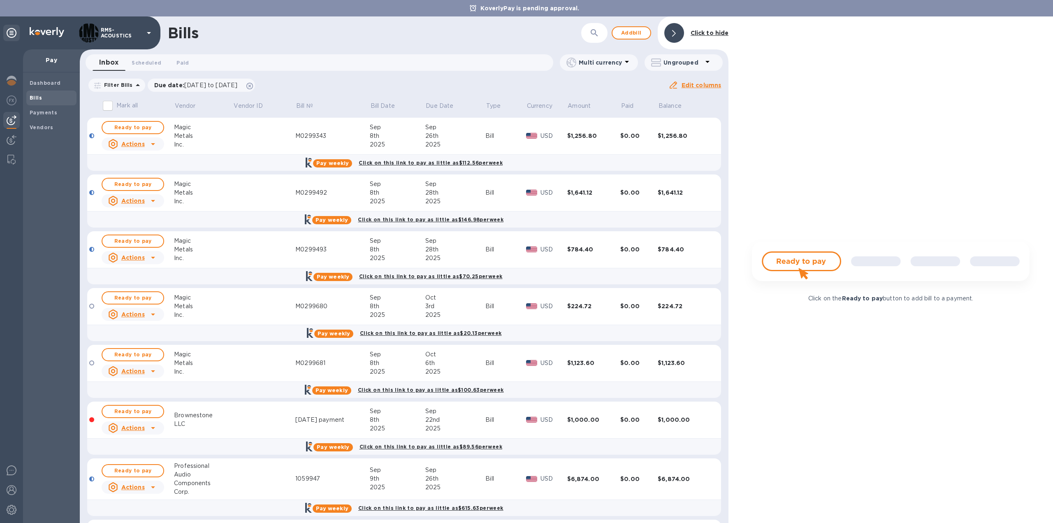
click at [677, 35] on div at bounding box center [674, 33] width 20 height 20
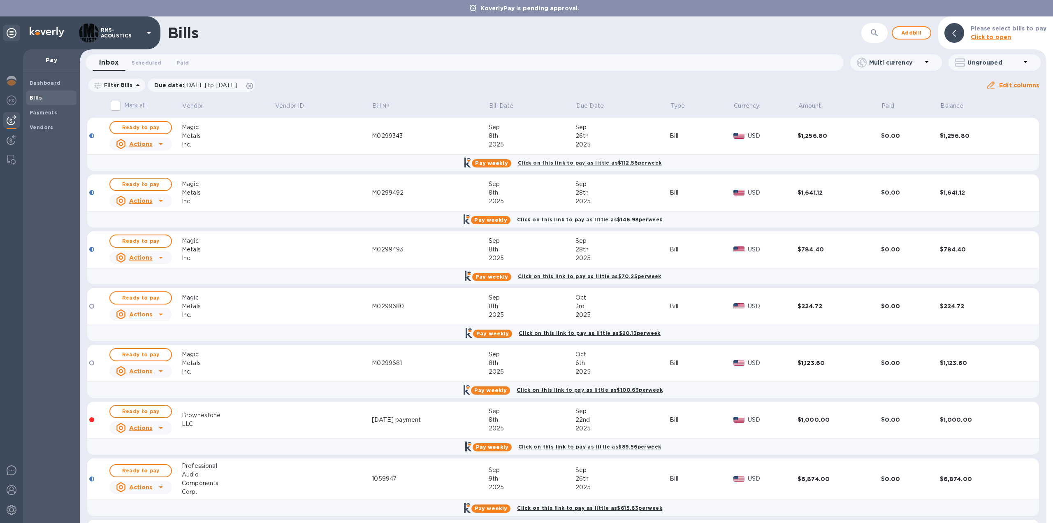
click at [987, 62] on p "Ungrouped" at bounding box center [993, 62] width 53 height 8
click at [987, 82] on li "Group bills by vendors" at bounding box center [992, 84] width 88 height 26
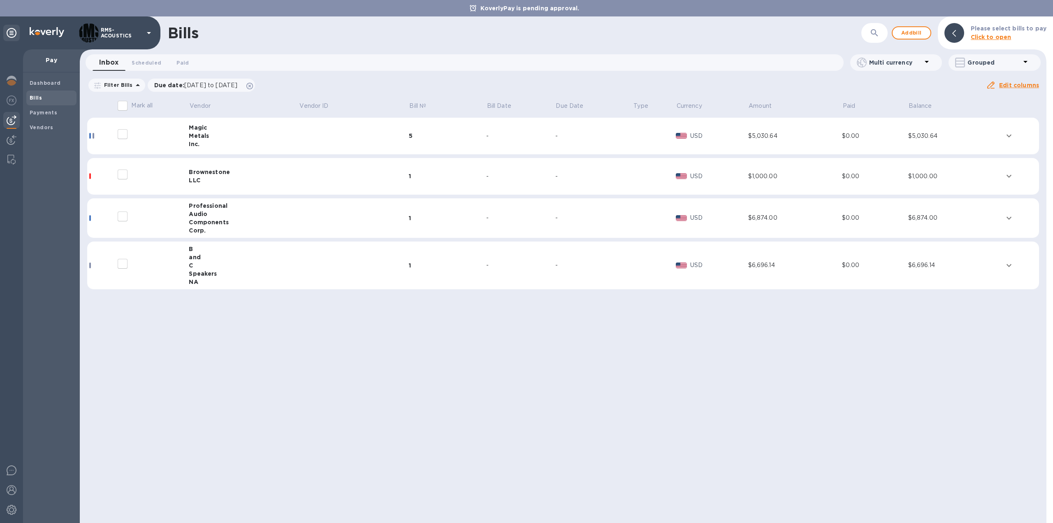
click at [197, 215] on div "Audio" at bounding box center [244, 214] width 110 height 8
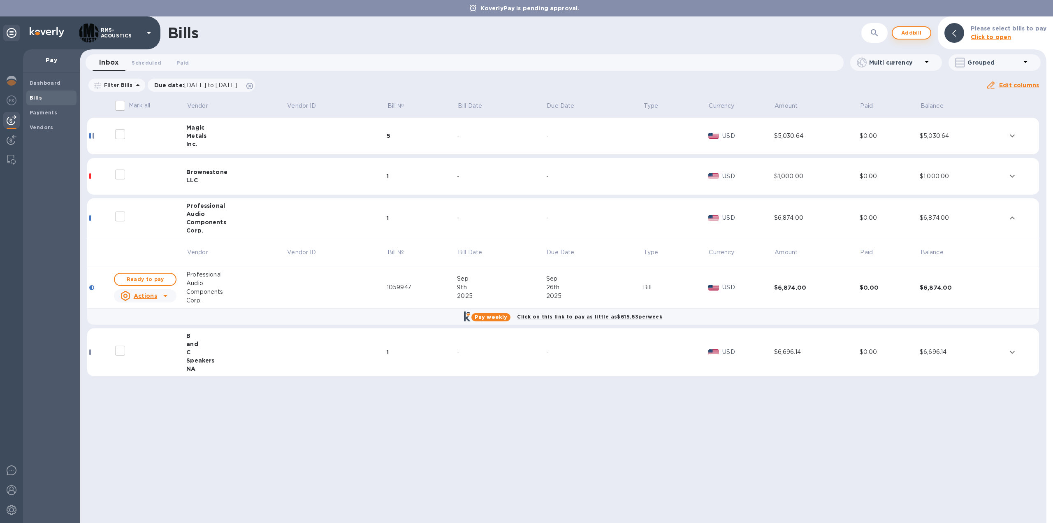
click at [918, 35] on span "Add bill" at bounding box center [911, 33] width 25 height 10
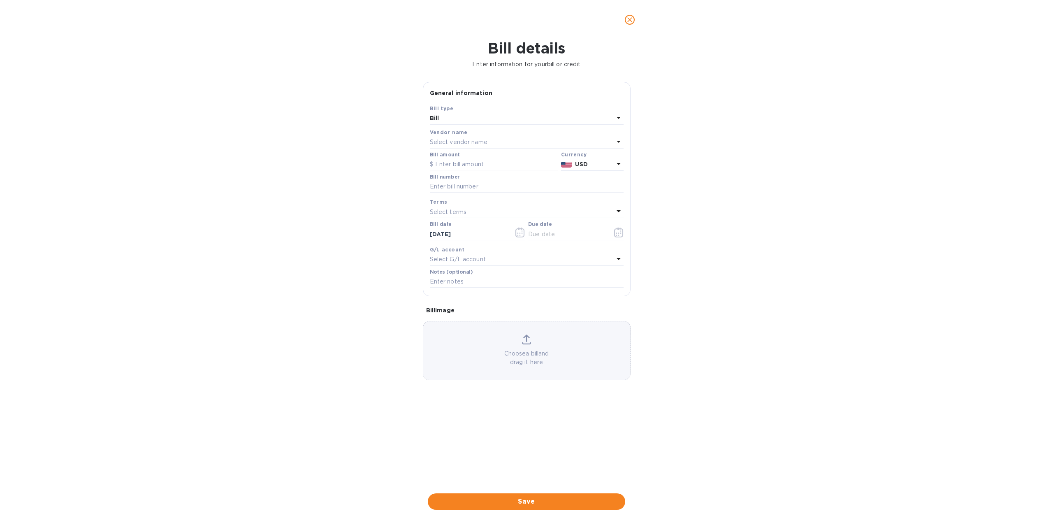
click at [465, 145] on p "Select vendor name" at bounding box center [459, 142] width 58 height 9
click at [481, 236] on p "Professional Audio Components Corp." at bounding box center [523, 237] width 174 height 9
click at [481, 167] on input "text" at bounding box center [494, 164] width 128 height 12
click at [480, 161] on input "text" at bounding box center [494, 164] width 128 height 12
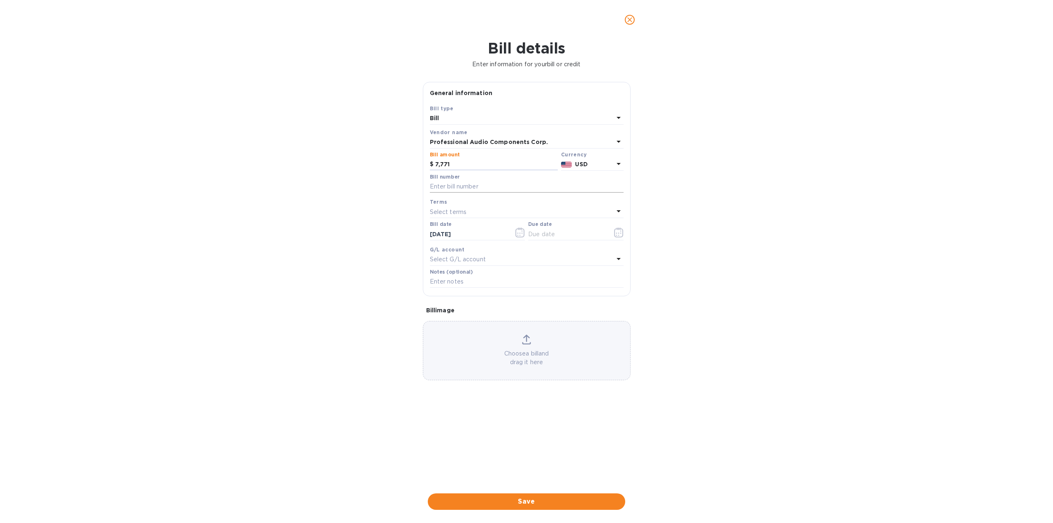
type input "7,771"
click at [461, 188] on input "text" at bounding box center [527, 187] width 194 height 12
click at [480, 186] on input "text" at bounding box center [527, 187] width 194 height 12
type input "1063014"
click at [565, 236] on input "text" at bounding box center [567, 234] width 78 height 12
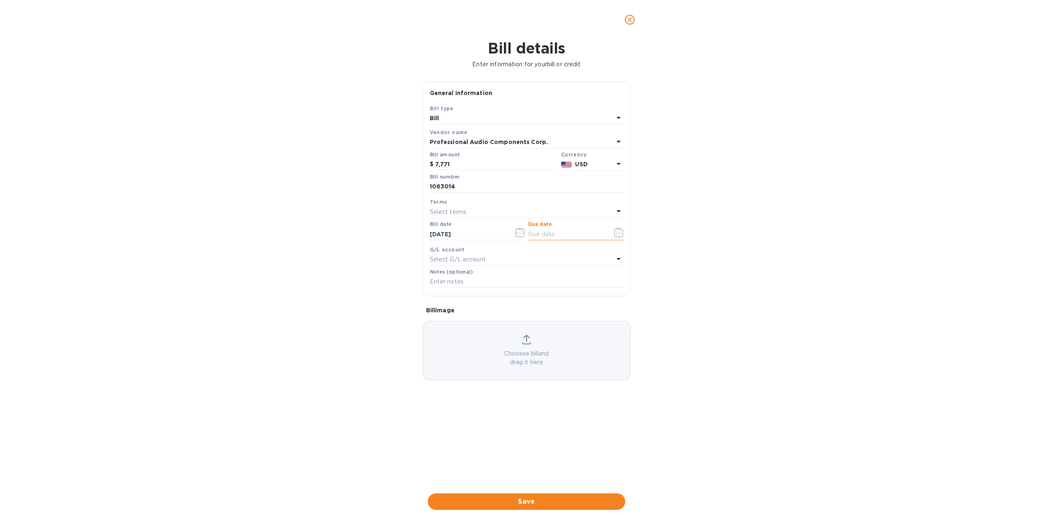
click at [620, 234] on icon "button" at bounding box center [618, 232] width 9 height 10
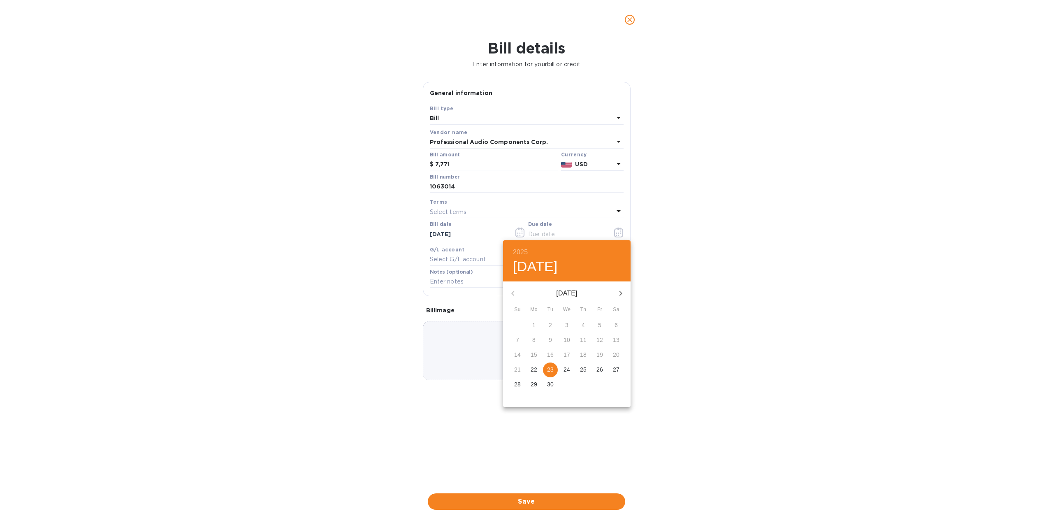
click at [620, 292] on icon "button" at bounding box center [621, 293] width 10 height 10
click at [602, 354] on p "17" at bounding box center [599, 354] width 7 height 8
type input "[DATE]"
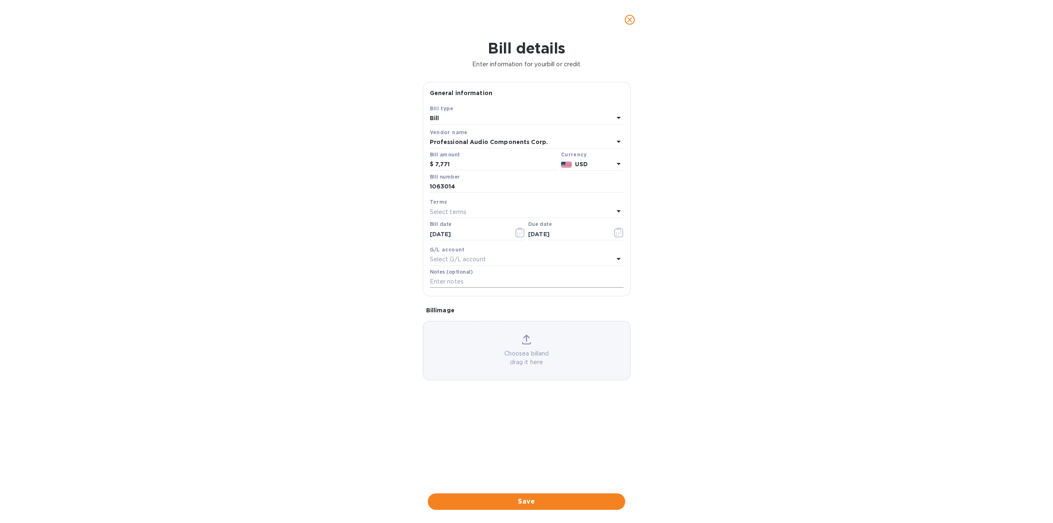
click at [508, 281] on input "text" at bounding box center [527, 282] width 194 height 12
type input "2 10K 1 20K direct ship to [GEOGRAPHIC_DATA]"
click at [588, 501] on span "Save" at bounding box center [526, 501] width 184 height 10
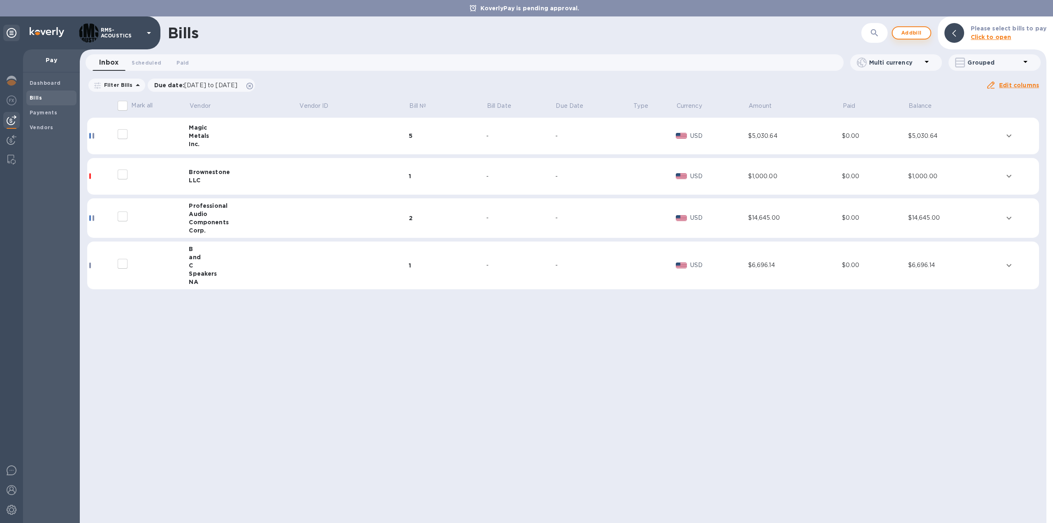
click at [913, 32] on span "Add bill" at bounding box center [911, 33] width 25 height 10
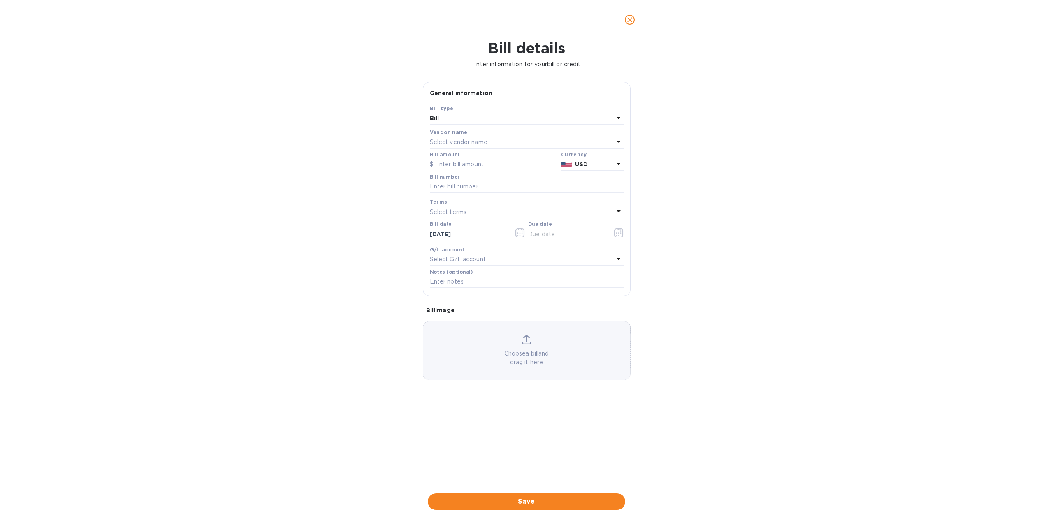
click at [456, 141] on p "Select vendor name" at bounding box center [459, 142] width 58 height 9
click at [466, 255] on p "Professional Audio Components Corp." at bounding box center [523, 257] width 174 height 9
click at [473, 164] on input "text" at bounding box center [494, 164] width 128 height 12
click at [526, 166] on input "text" at bounding box center [494, 164] width 128 height 12
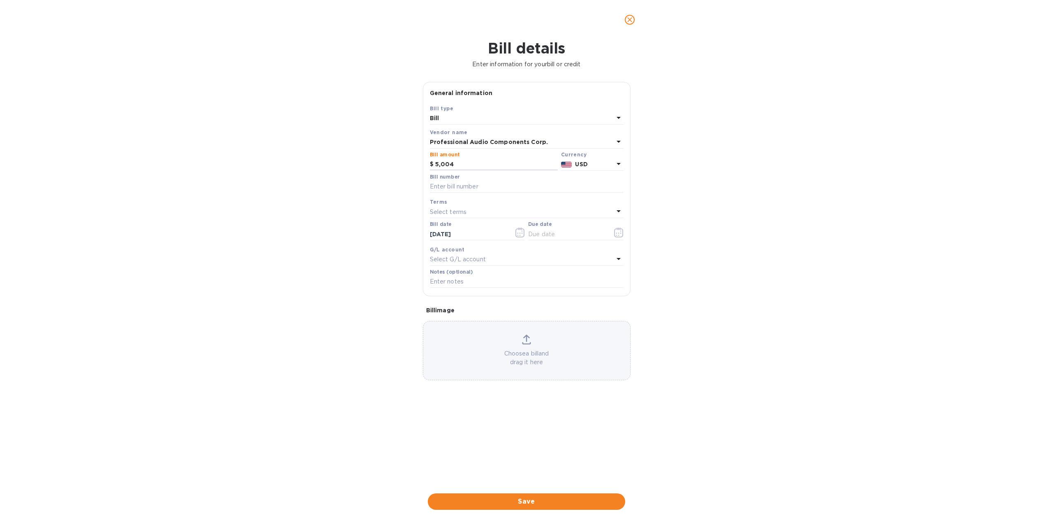
type input "5,004"
click at [464, 181] on input "text" at bounding box center [527, 187] width 194 height 12
click at [526, 185] on input "text" at bounding box center [527, 187] width 194 height 12
type input "1062869"
click at [616, 234] on icon "button" at bounding box center [618, 232] width 9 height 10
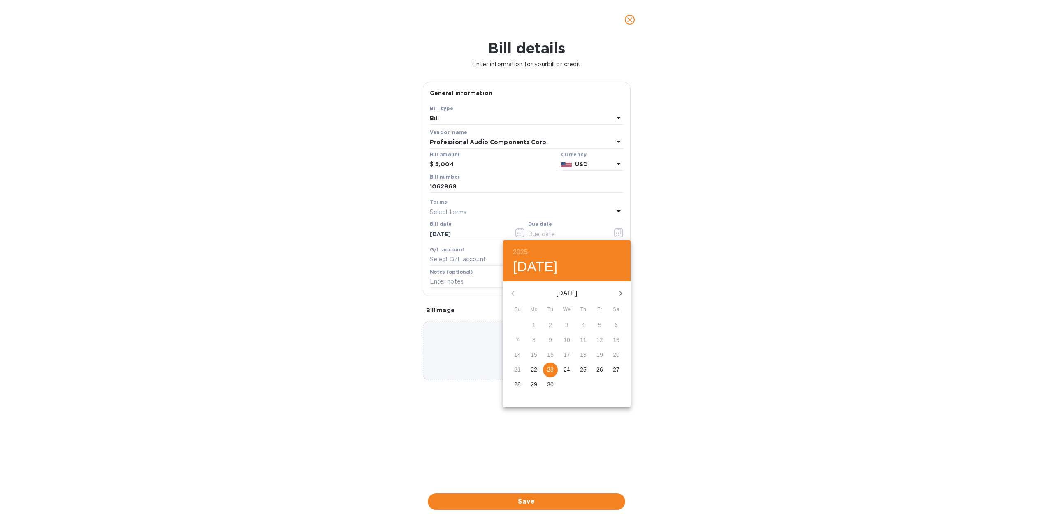
click at [552, 368] on p "23" at bounding box center [550, 369] width 7 height 8
type input "[DATE]"
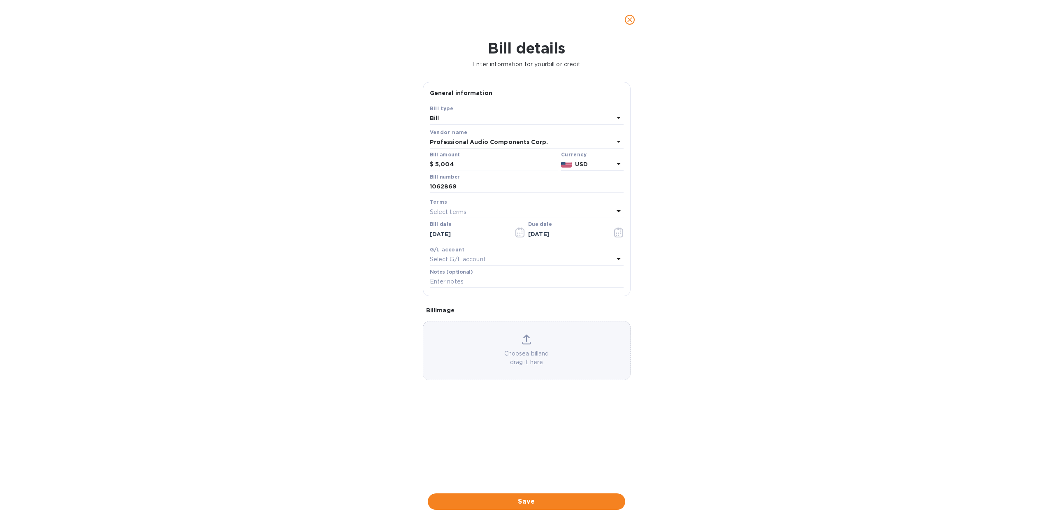
click at [541, 502] on span "Save" at bounding box center [526, 501] width 184 height 10
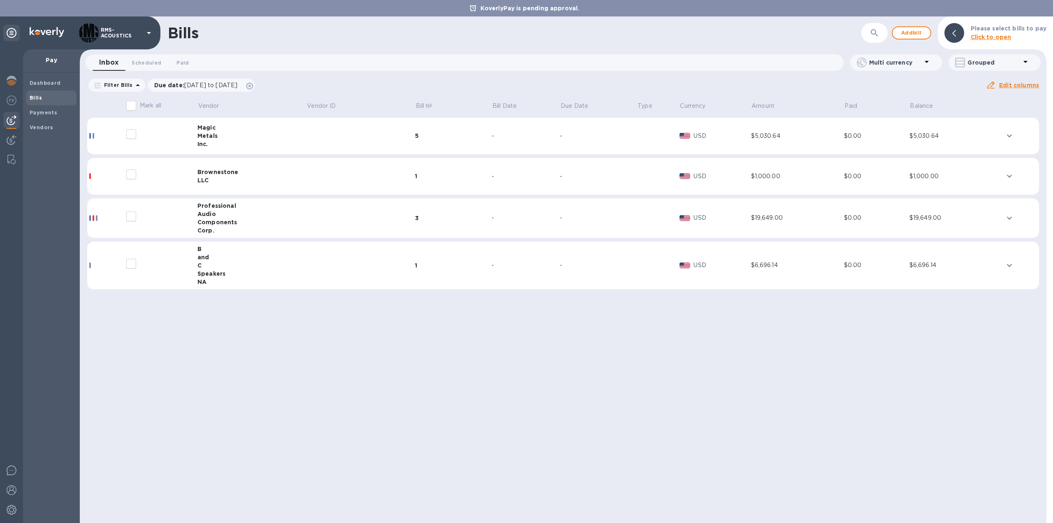
click at [128, 217] on input "decorative checkbox" at bounding box center [131, 216] width 17 height 17
checkbox input "false"
click at [202, 210] on div "Bills ​ Add bill Please select bills to pay Click to open Inbox 0 Scheduled 0 P…" at bounding box center [563, 269] width 966 height 506
click at [131, 217] on input "decorative checkbox" at bounding box center [131, 216] width 17 height 17
checkbox input "false"
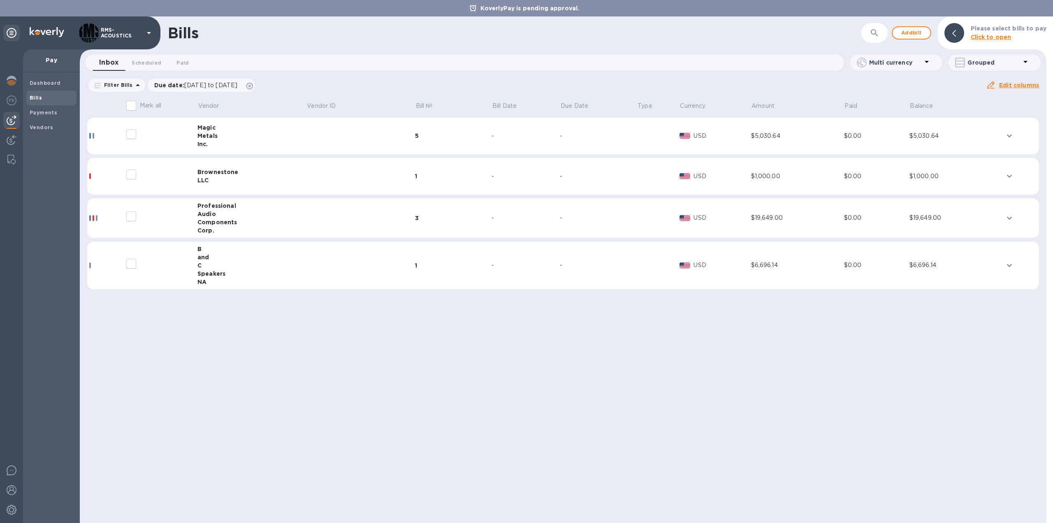
click at [213, 212] on div "Audio" at bounding box center [251, 214] width 109 height 8
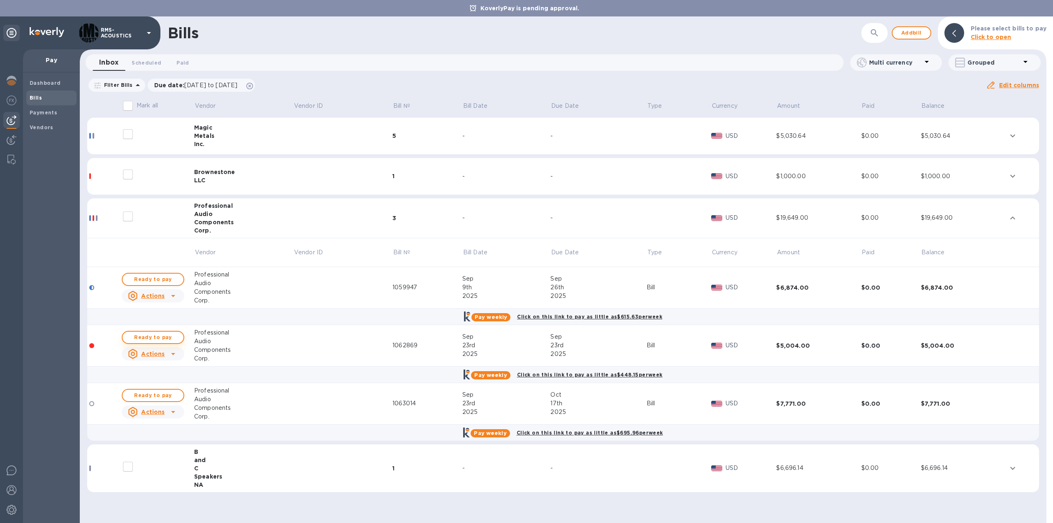
click at [160, 335] on span "Ready to pay" at bounding box center [153, 337] width 48 height 10
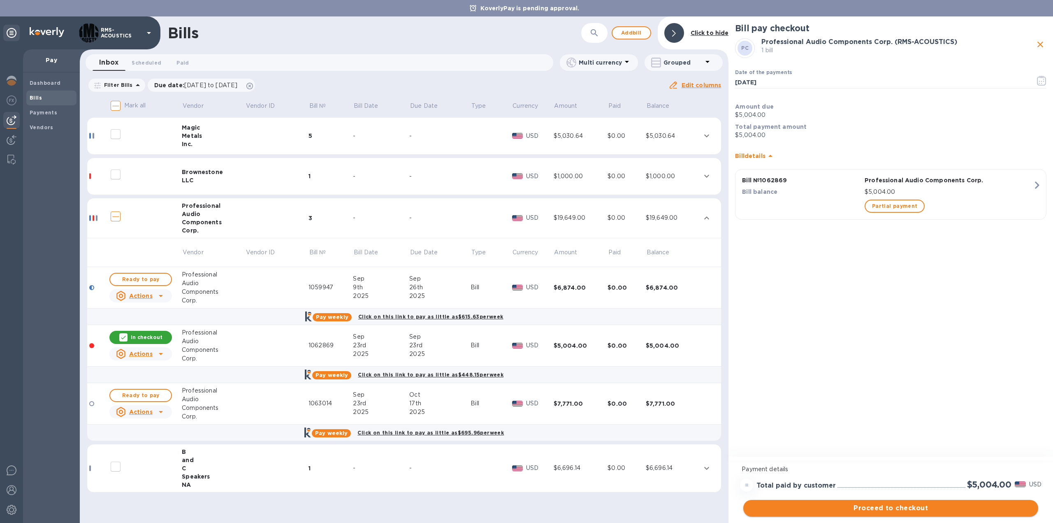
click at [922, 507] on span "Proceed to checkout" at bounding box center [891, 508] width 282 height 10
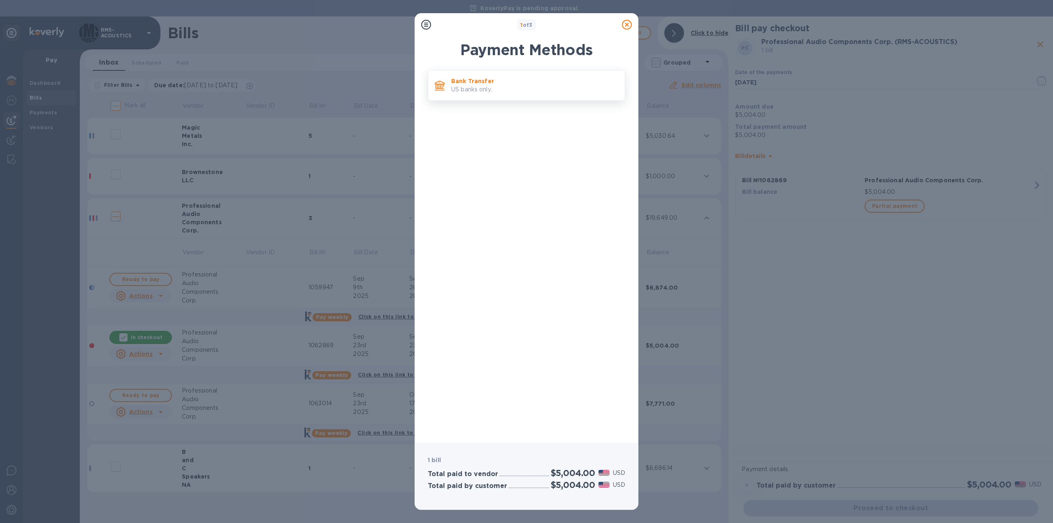
click at [475, 87] on p "US banks only." at bounding box center [534, 89] width 167 height 9
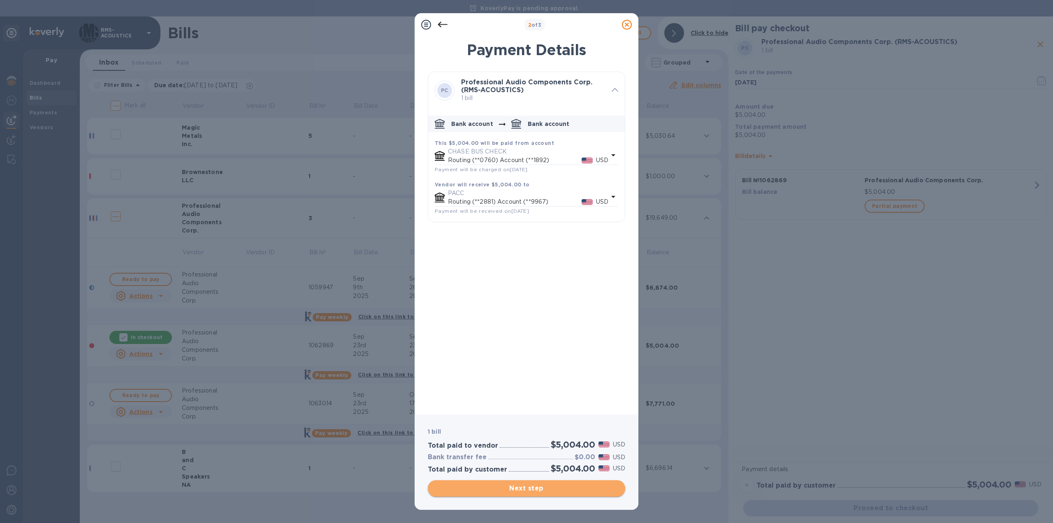
click at [535, 484] on span "Next step" at bounding box center [526, 488] width 184 height 10
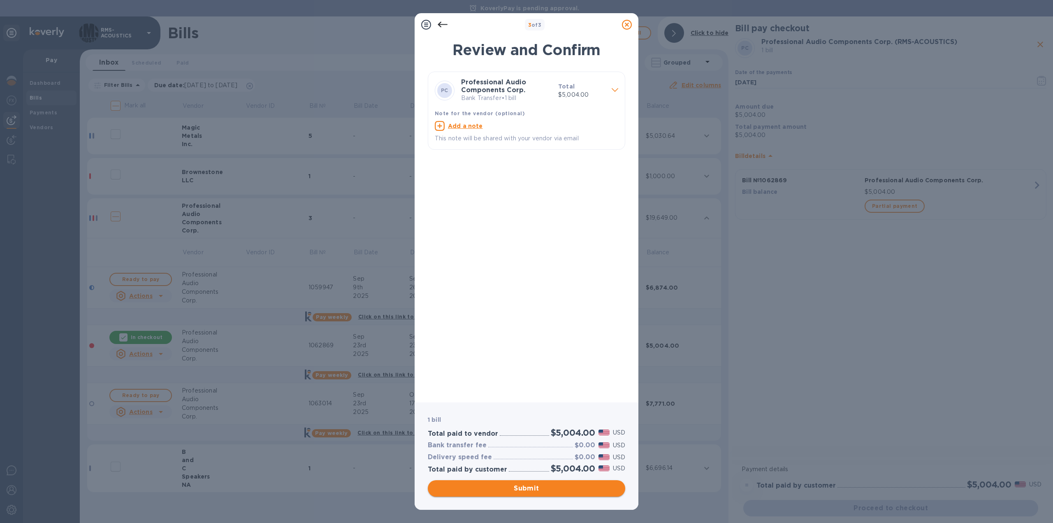
click at [519, 489] on span "Submit" at bounding box center [526, 488] width 184 height 10
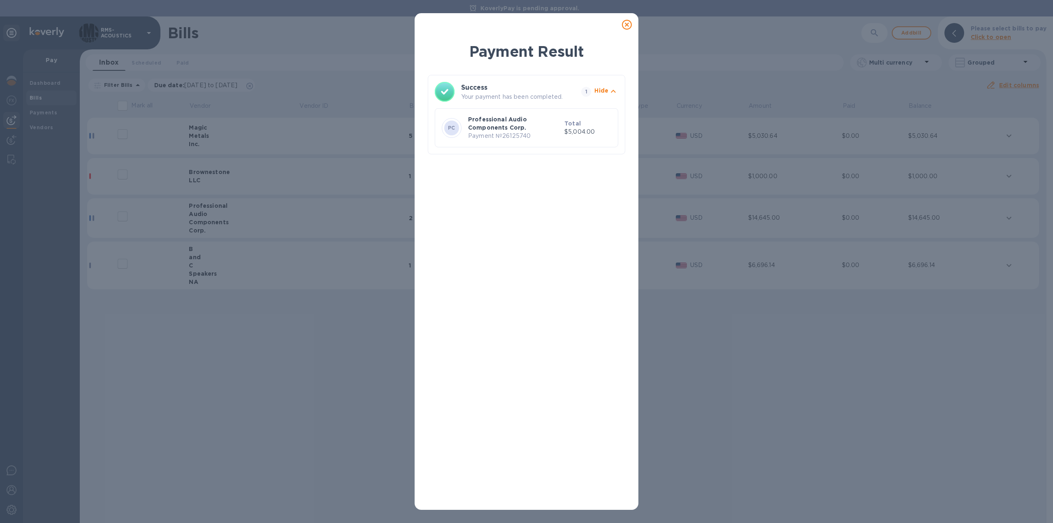
click at [630, 21] on icon at bounding box center [627, 25] width 10 height 10
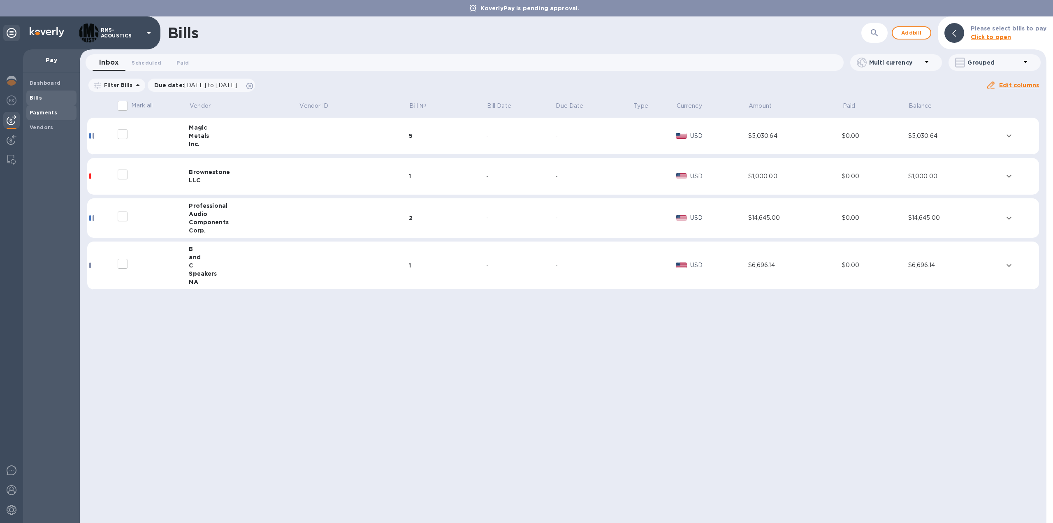
click at [48, 114] on b "Payments" at bounding box center [44, 112] width 28 height 6
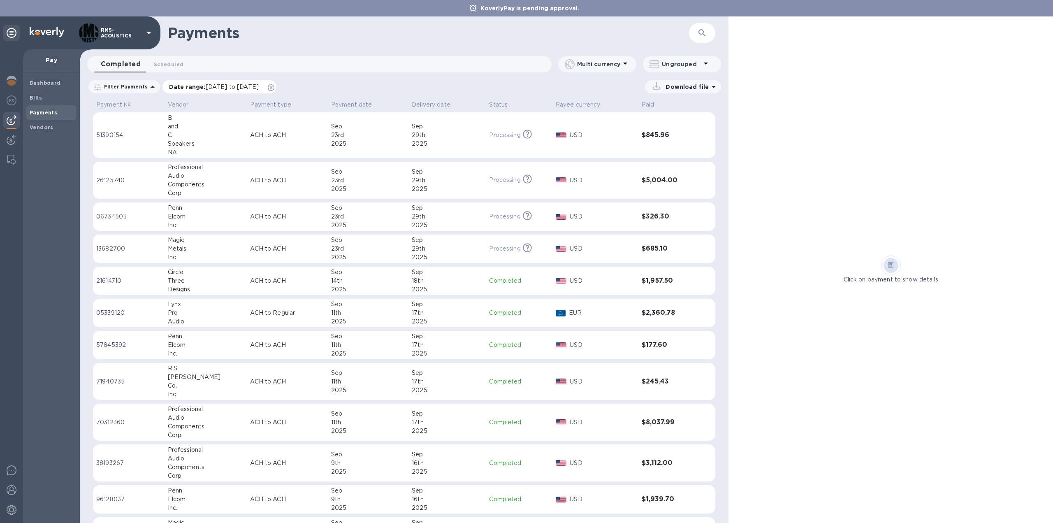
click at [259, 85] on span "[DATE] to [DATE]" at bounding box center [232, 86] width 53 height 7
click at [293, 155] on u "Apply" at bounding box center [299, 155] width 18 height 7
click at [674, 65] on p "Ungrouped" at bounding box center [681, 64] width 39 height 8
click at [689, 87] on li "Group payments by vendors" at bounding box center [696, 85] width 107 height 26
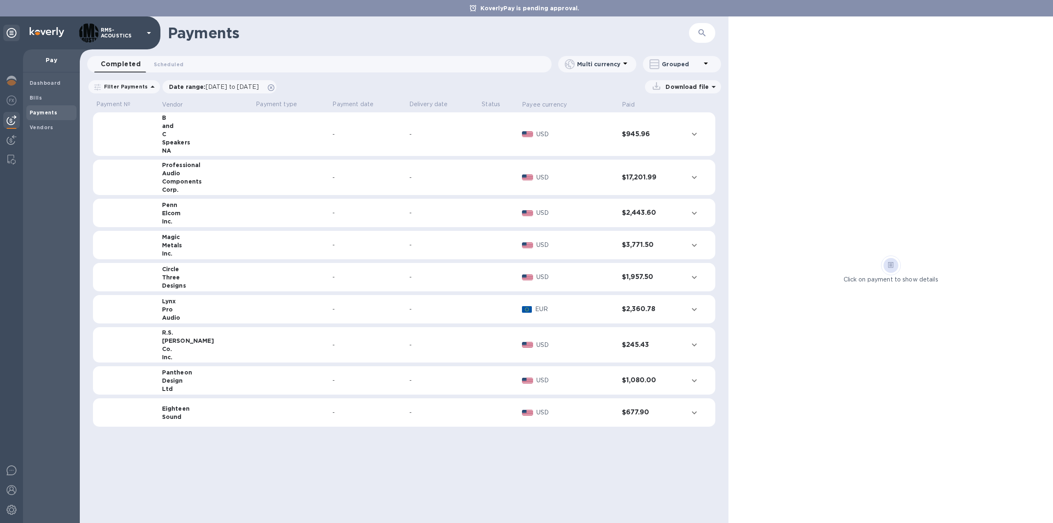
click at [178, 178] on div "Components" at bounding box center [206, 181] width 88 height 8
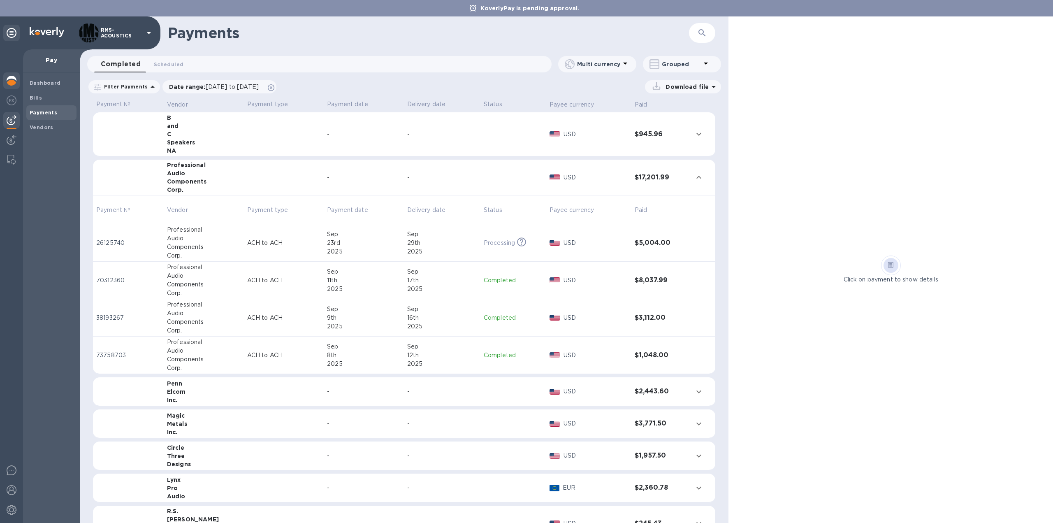
click at [14, 81] on img at bounding box center [12, 81] width 10 height 10
